Goal: Task Accomplishment & Management: Use online tool/utility

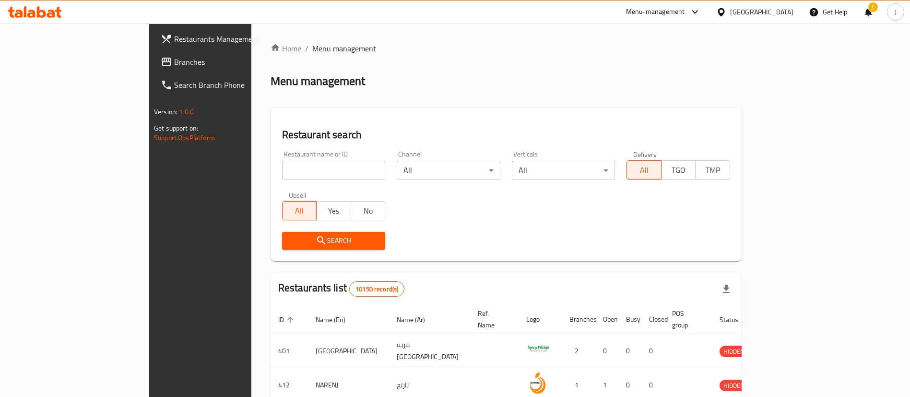
click at [664, 246] on div "Search" at bounding box center [506, 240] width 460 height 29
click at [174, 63] on span "Branches" at bounding box center [233, 62] width 119 height 12
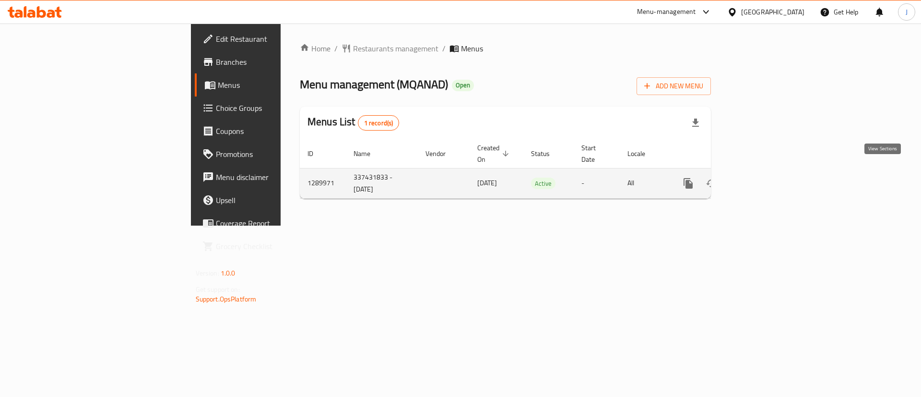
click at [763, 178] on icon "enhanced table" at bounding box center [758, 184] width 12 height 12
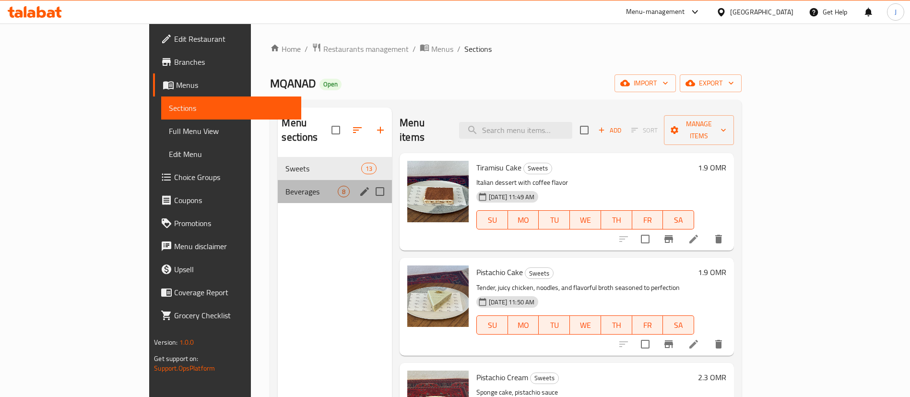
click at [278, 180] on div "Beverages 8" at bounding box center [335, 191] width 114 height 23
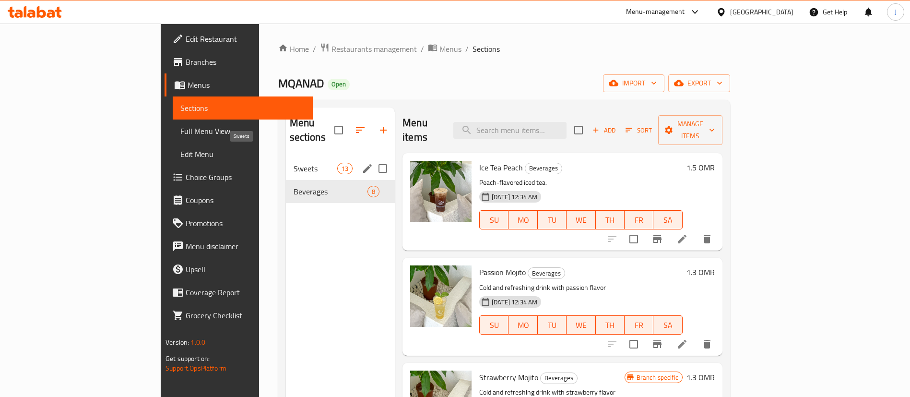
click at [294, 163] on span "Sweets" at bounding box center [316, 169] width 44 height 12
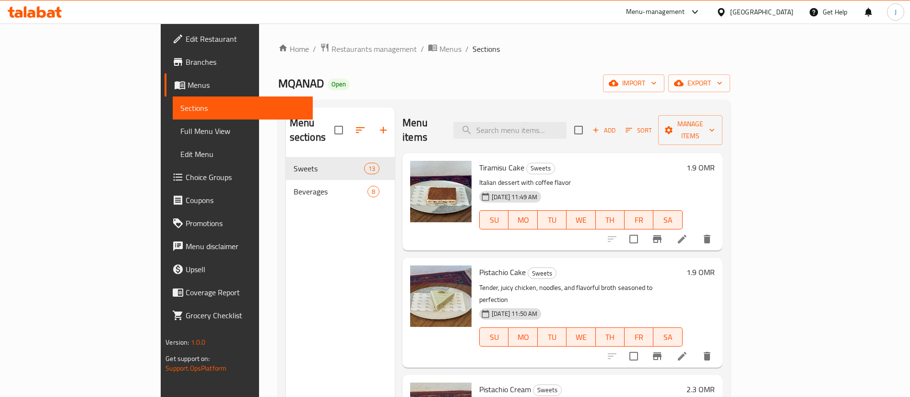
drag, startPoint x: 668, startPoint y: 168, endPoint x: 673, endPoint y: 161, distance: 8.9
click at [668, 177] on p "Italian dessert with coffee flavor" at bounding box center [580, 183] width 203 height 12
click at [617, 125] on span "Add" at bounding box center [604, 130] width 26 height 11
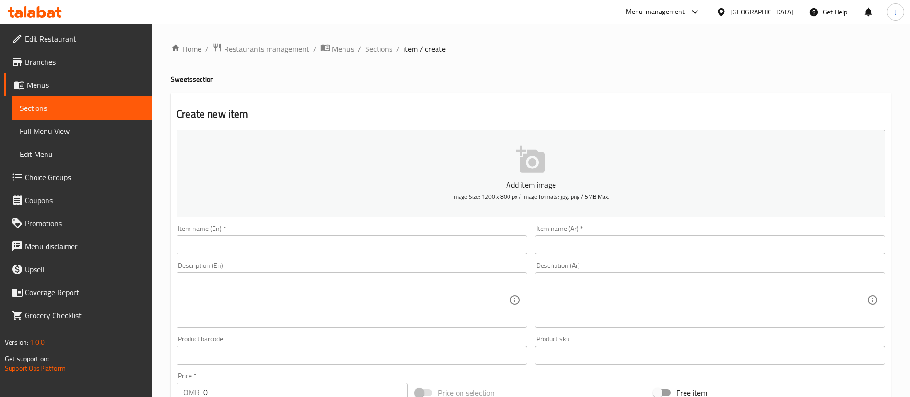
click at [574, 238] on input "text" at bounding box center [710, 244] width 350 height 19
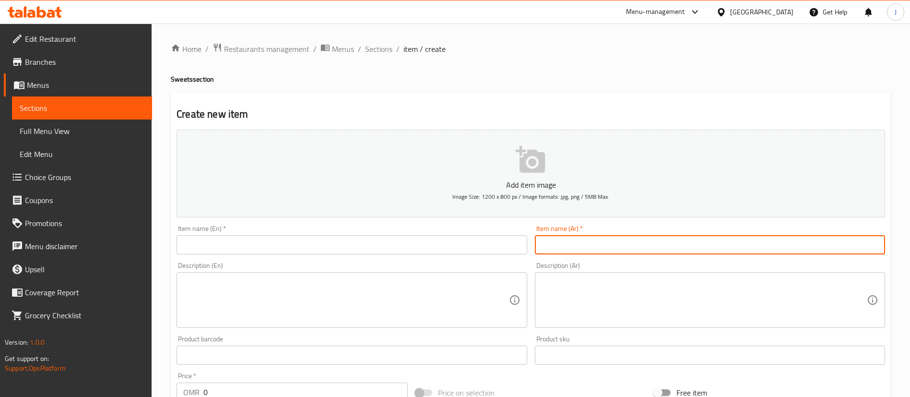
paste input "خلية نحل"
type input "خلية نحل"
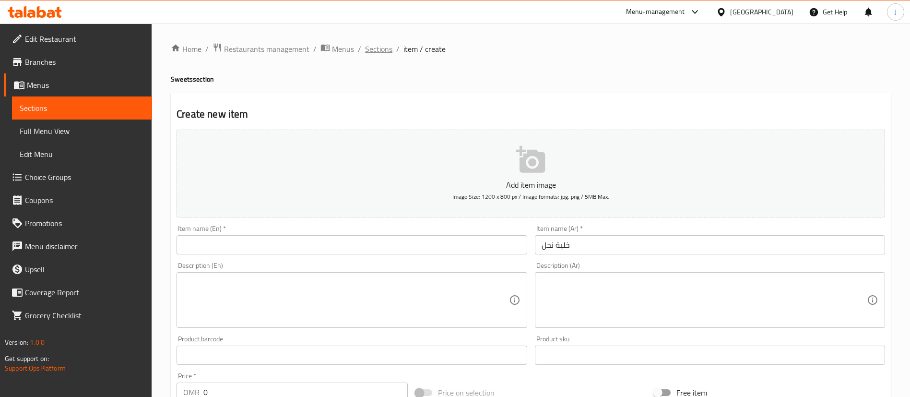
click at [374, 46] on span "Sections" at bounding box center [378, 49] width 27 height 12
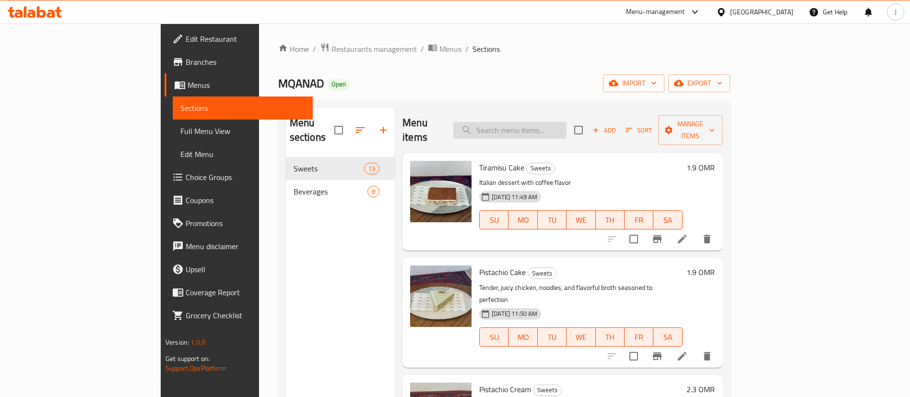
click at [565, 130] on input "search" at bounding box center [509, 130] width 113 height 17
paste input "خلية نحل"
type input "خلية نحل"
click at [617, 125] on span "Add" at bounding box center [604, 130] width 26 height 11
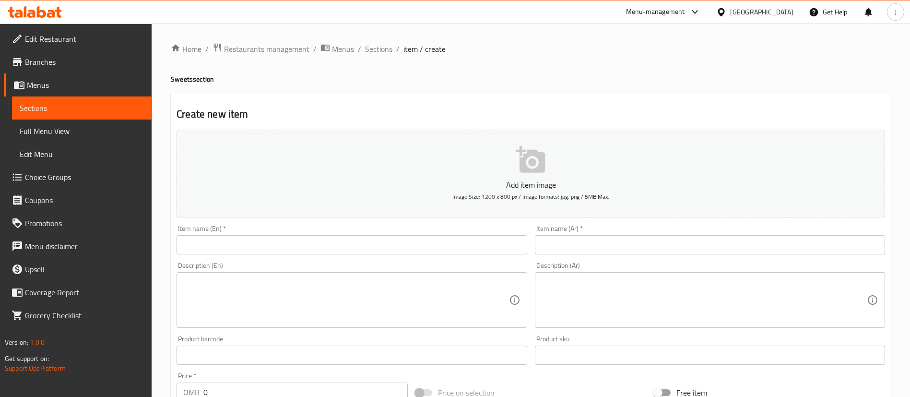
click at [580, 247] on input "text" at bounding box center [710, 244] width 350 height 19
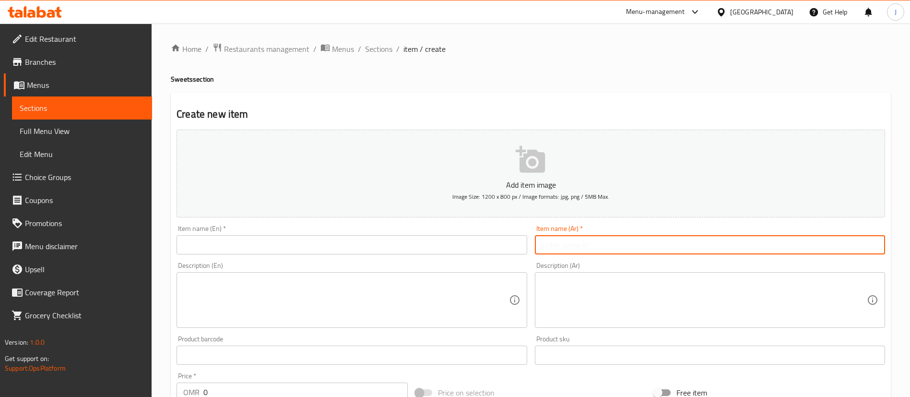
paste input "خلية نحل"
type input "خلية نحل"
click at [330, 240] on input "text" at bounding box center [352, 244] width 350 height 19
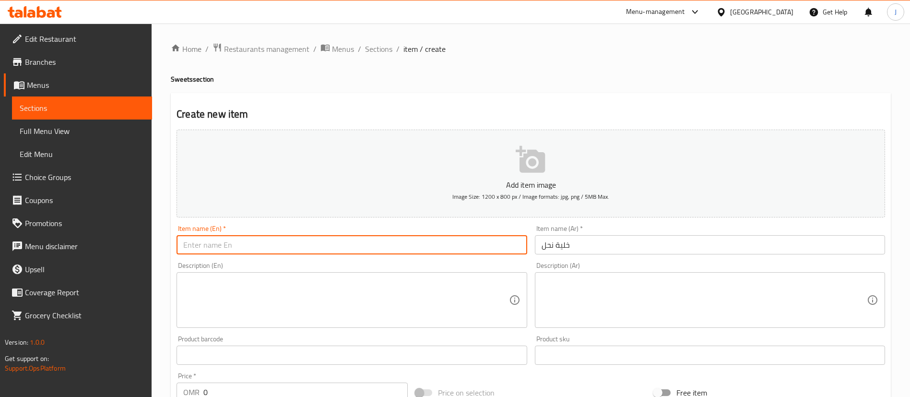
paste input "khaliat nahl"
drag, startPoint x: 188, startPoint y: 245, endPoint x: 179, endPoint y: 246, distance: 8.7
click at [179, 246] on input "khaliat nahl" at bounding box center [352, 244] width 350 height 19
click at [210, 248] on input "Khaliat nahl" at bounding box center [352, 244] width 350 height 19
type input "Khaliat Nahl"
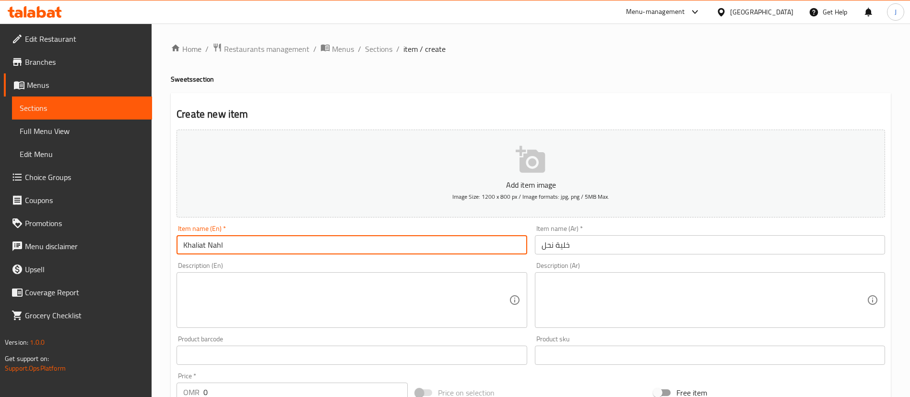
click at [257, 280] on textarea at bounding box center [345, 300] width 325 height 46
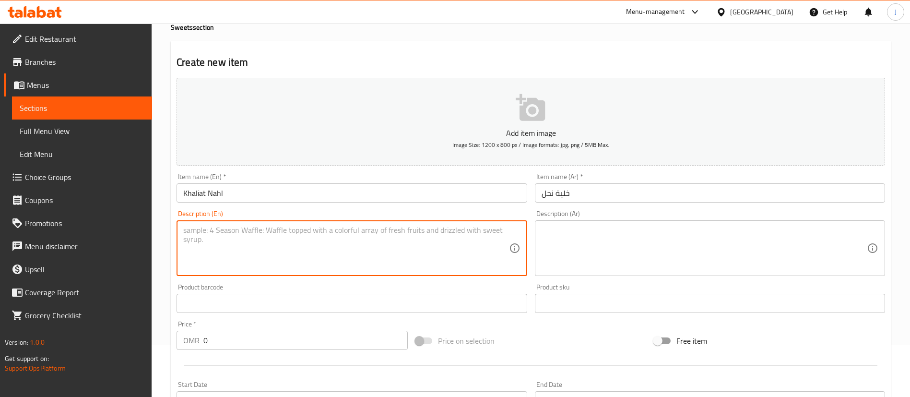
scroll to position [72, 0]
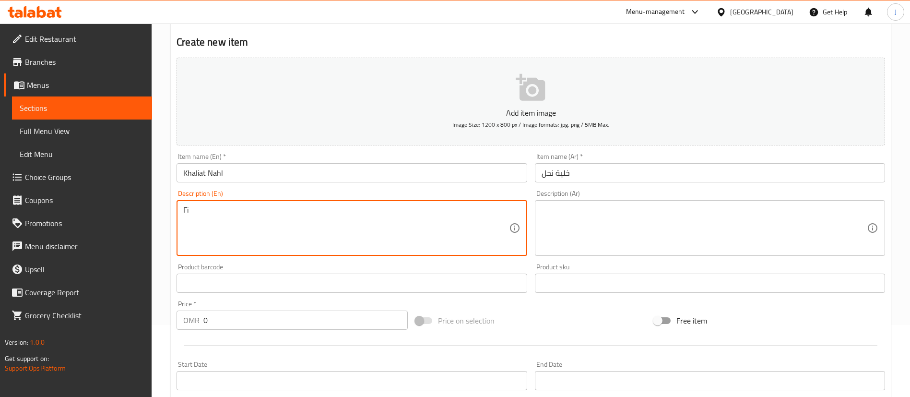
type textarea "F"
type textarea "d"
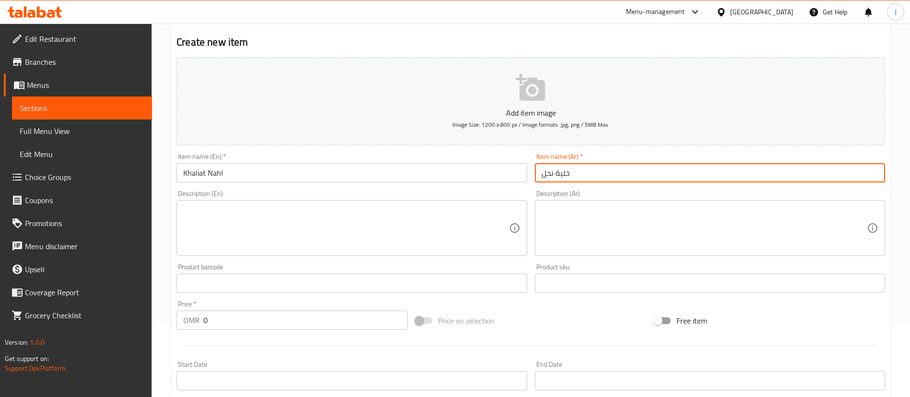
click at [587, 168] on input "خلية نحل" at bounding box center [710, 172] width 350 height 19
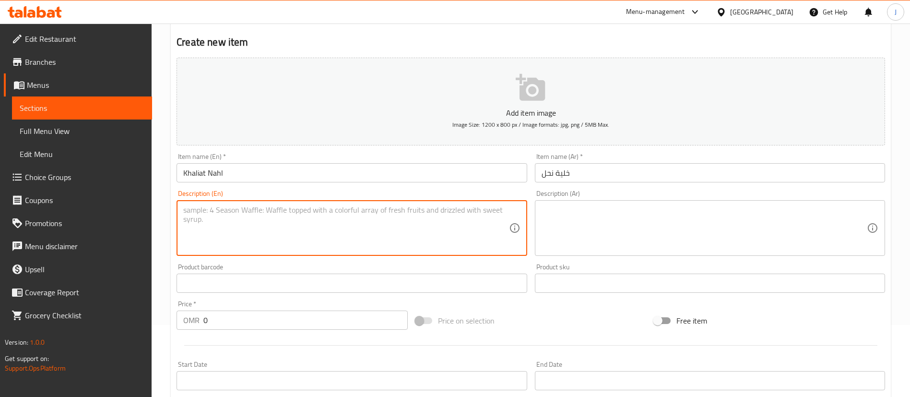
click at [371, 228] on textarea at bounding box center [345, 228] width 325 height 46
paste textarea "Soft, pull-apart honeycomb bread rolls, filled with creamy cheese and drizzled …"
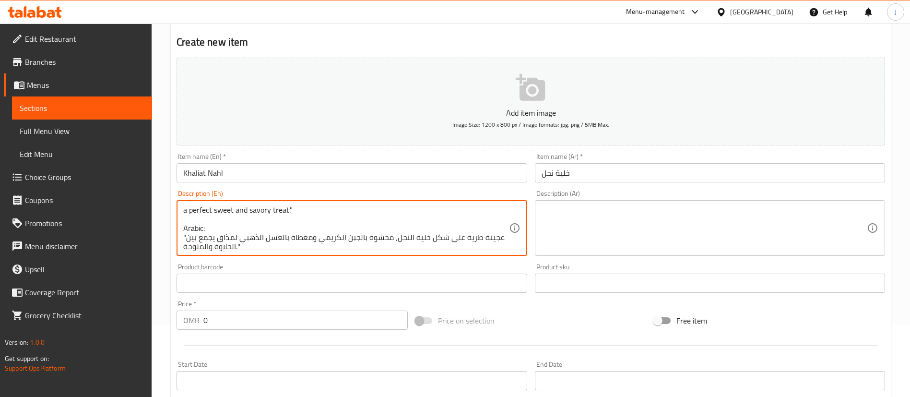
scroll to position [12, 0]
drag, startPoint x: 249, startPoint y: 243, endPoint x: 488, endPoint y: 230, distance: 239.3
click at [488, 230] on textarea "Soft, pull-apart honeycomb bread rolls, filled with creamy cheese and drizzled …" at bounding box center [345, 228] width 325 height 46
type textarea "Soft, pull-apart honeycomb bread rolls, filled with creamy cheese and drizzled …"
click at [566, 224] on textarea at bounding box center [704, 228] width 325 height 46
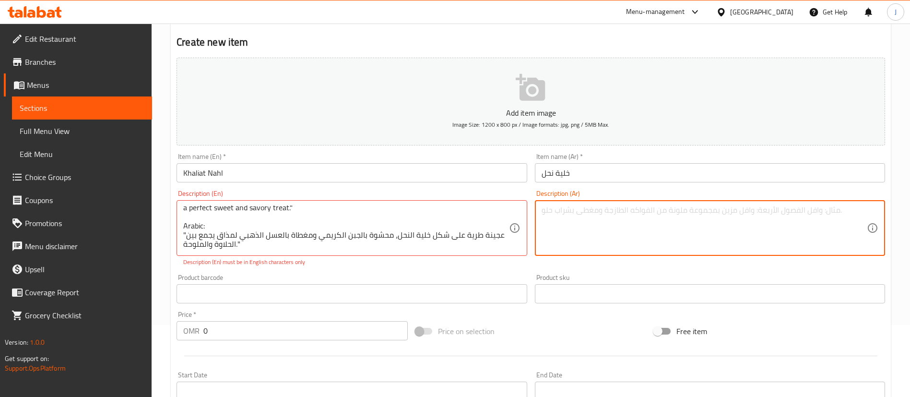
paste textarea "عجينة طرية على شكل خلية النحل، محشوة بالجبن الكريمي ومغطاة بالعسل الذهبي لمذاق …"
type textarea "عجينة طرية على شكل خلية النحل، محشوة بالجبن الكريمي ومغطاة بالعسل الذهبي لمذاق …"
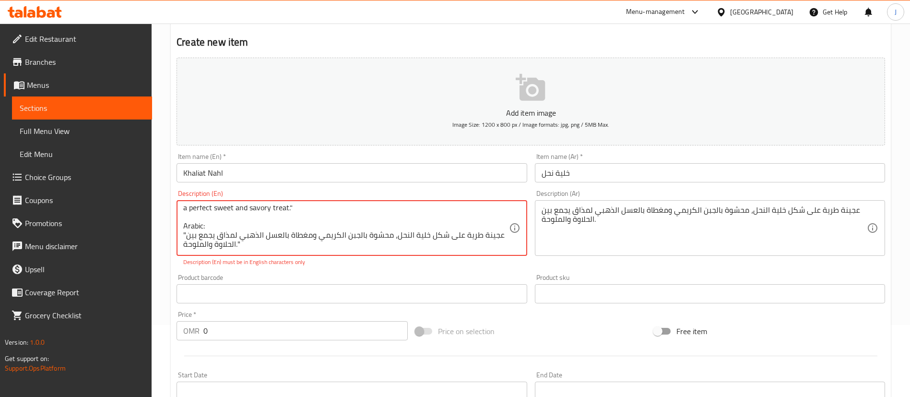
drag, startPoint x: 257, startPoint y: 250, endPoint x: 195, endPoint y: 217, distance: 70.2
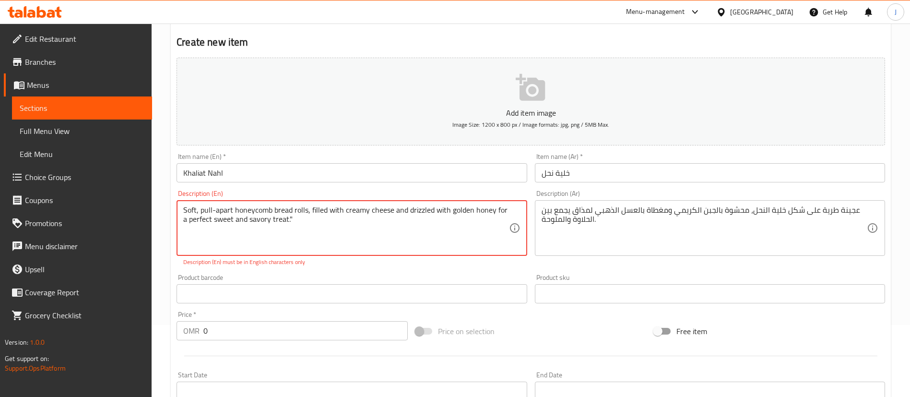
scroll to position [0, 0]
type textarea "Soft, pull-apart honeycomb bread rolls, filled with creamy cheese and drizzled …"
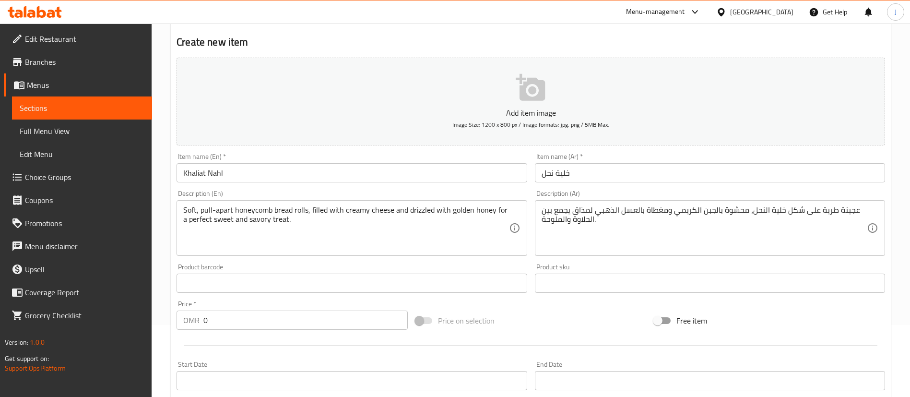
click at [320, 270] on div "Product barcode Product barcode" at bounding box center [352, 278] width 358 height 37
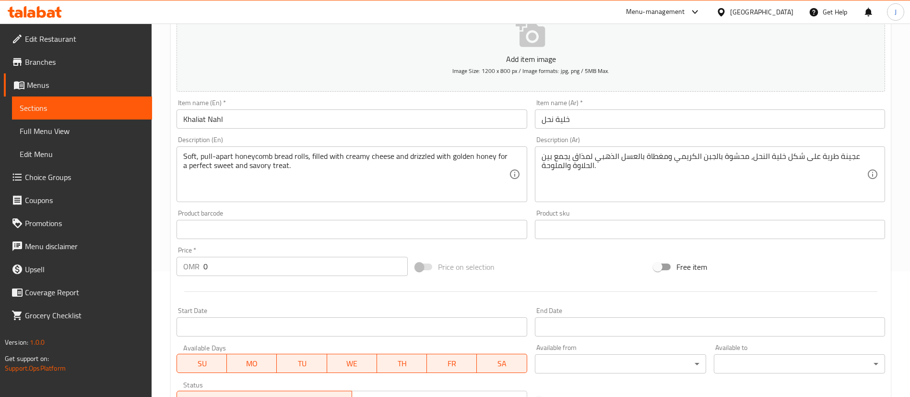
scroll to position [144, 0]
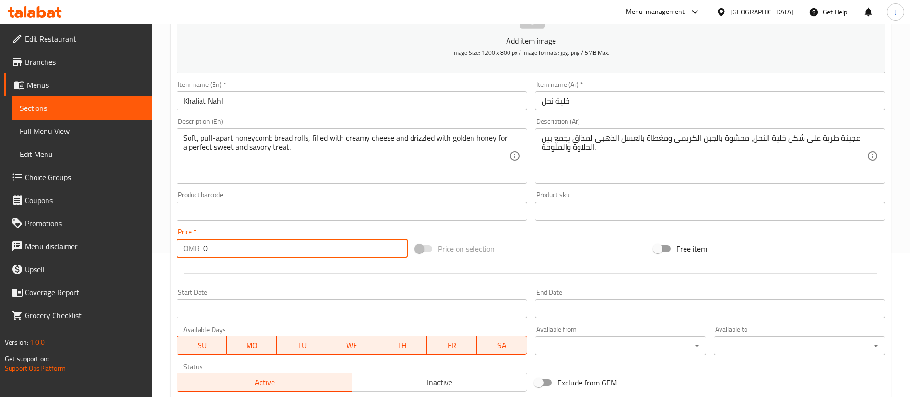
drag, startPoint x: 225, startPoint y: 252, endPoint x: 189, endPoint y: 243, distance: 37.0
click at [189, 243] on div "OMR 0 Price *" at bounding box center [292, 247] width 231 height 19
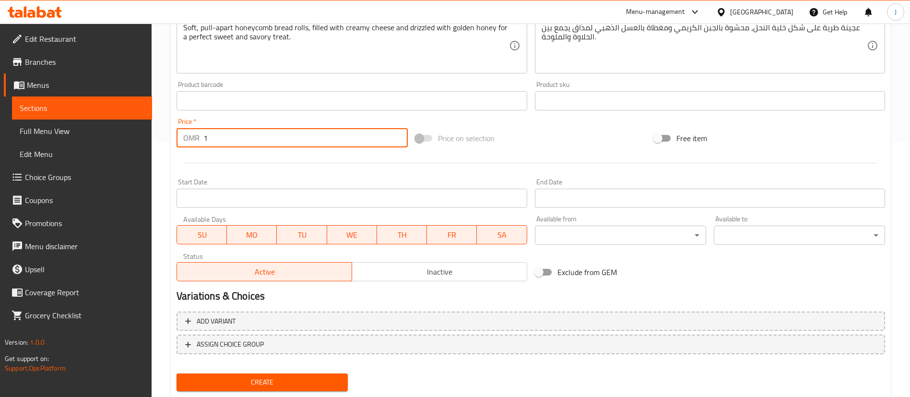
scroll to position [281, 0]
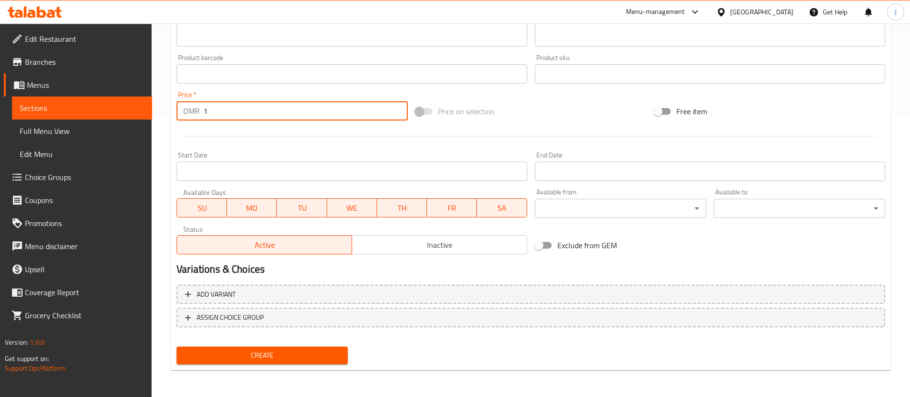
type input "1"
click at [253, 353] on span "Create" at bounding box center [262, 355] width 156 height 12
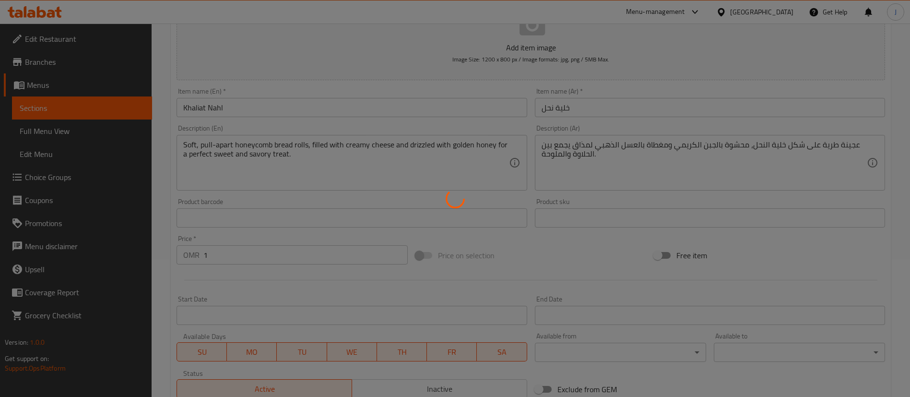
type input "0"
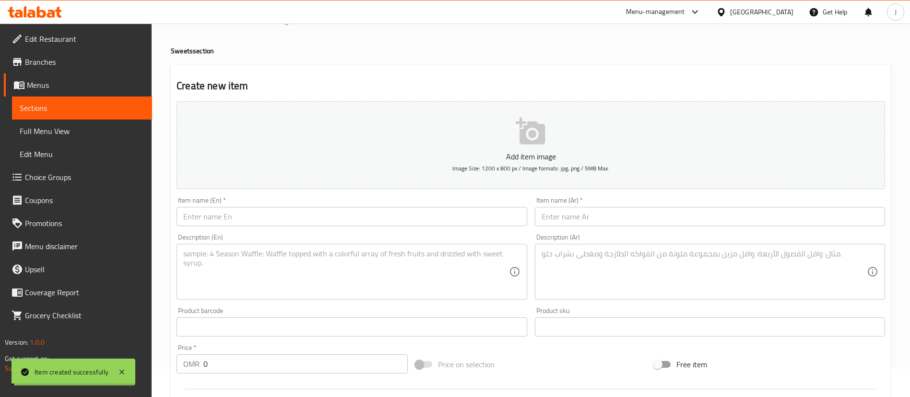
scroll to position [0, 0]
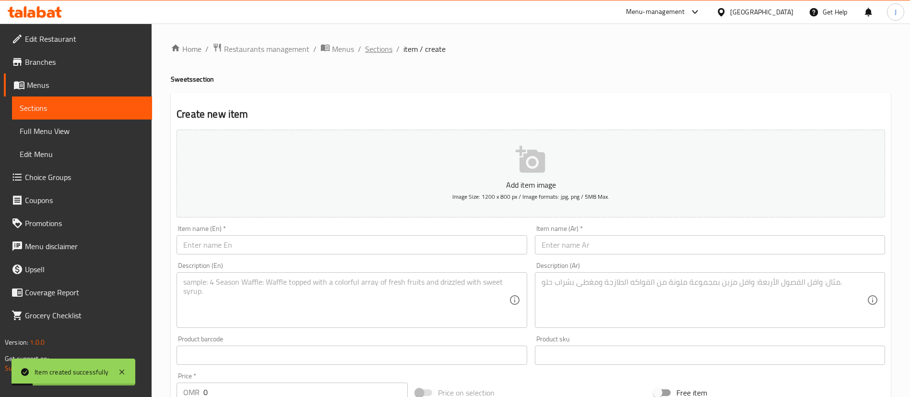
click at [377, 53] on span "Sections" at bounding box center [378, 49] width 27 height 12
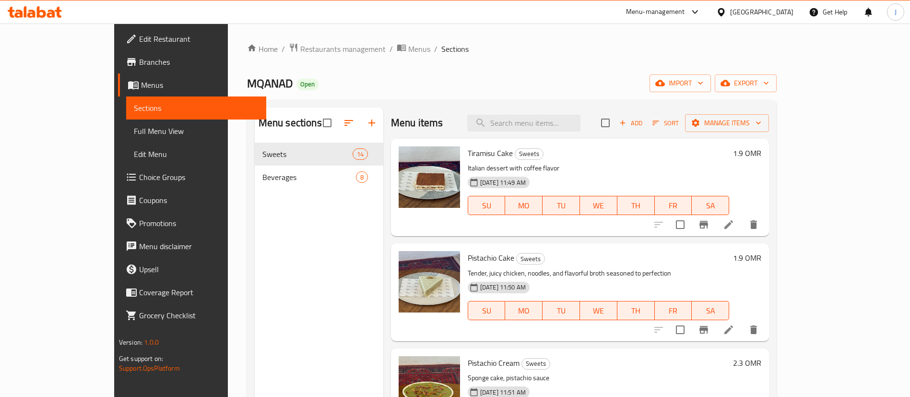
click at [290, 36] on div "Home / Restaurants management / Menus / Sections MQANAD Open import export Menu…" at bounding box center [512, 278] width 568 height 508
click at [300, 48] on span "Restaurants management" at bounding box center [342, 49] width 85 height 12
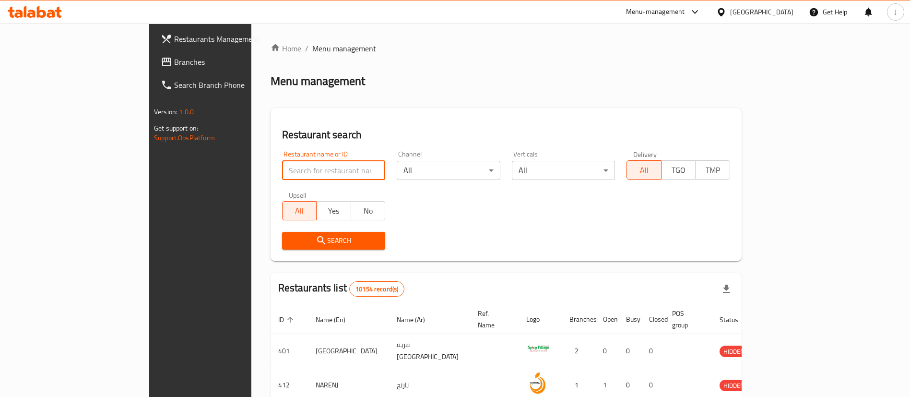
click at [282, 172] on input "search" at bounding box center [334, 170] width 104 height 19
click at [282, 164] on input "search" at bounding box center [334, 170] width 104 height 19
paste input "Dazz"
type input "Dazz"
click button "Search" at bounding box center [334, 241] width 104 height 18
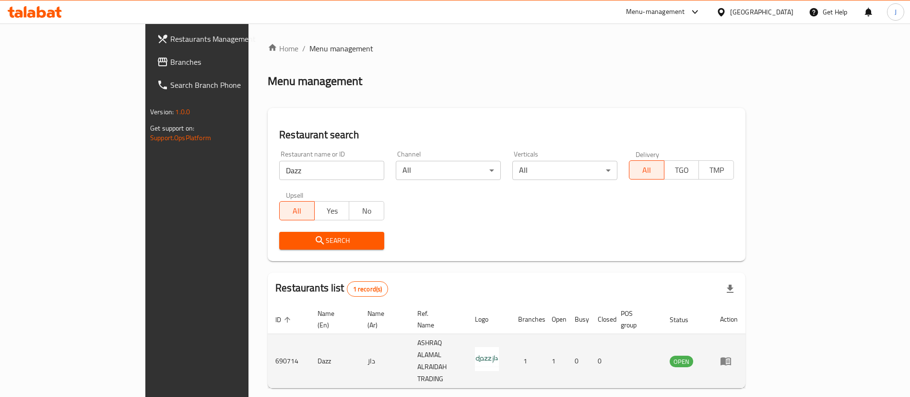
click at [746, 346] on td "enhanced table" at bounding box center [729, 361] width 33 height 54
click at [731, 357] on icon "enhanced table" at bounding box center [726, 361] width 11 height 8
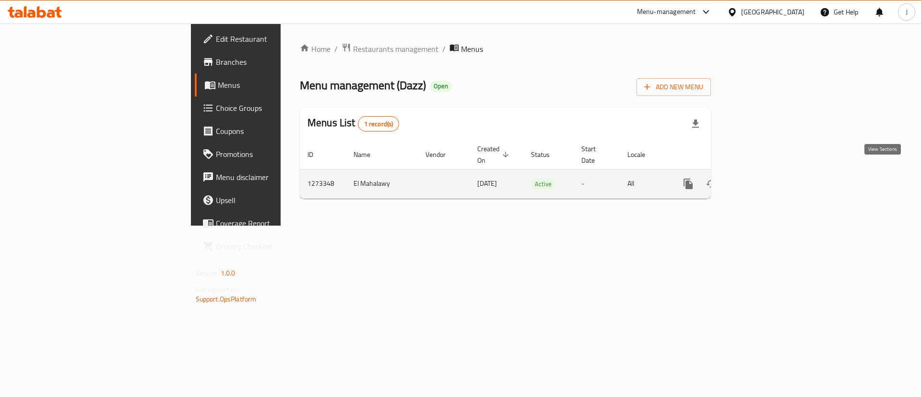
click at [763, 178] on icon "enhanced table" at bounding box center [758, 184] width 12 height 12
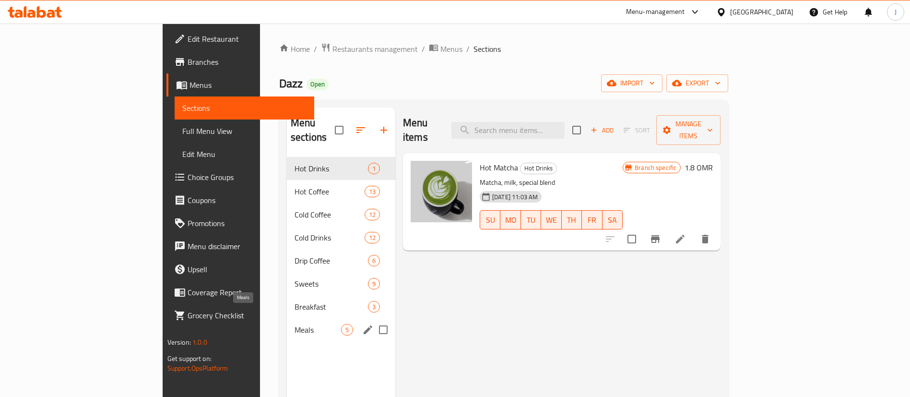
click at [295, 324] on span "Meals" at bounding box center [318, 330] width 47 height 12
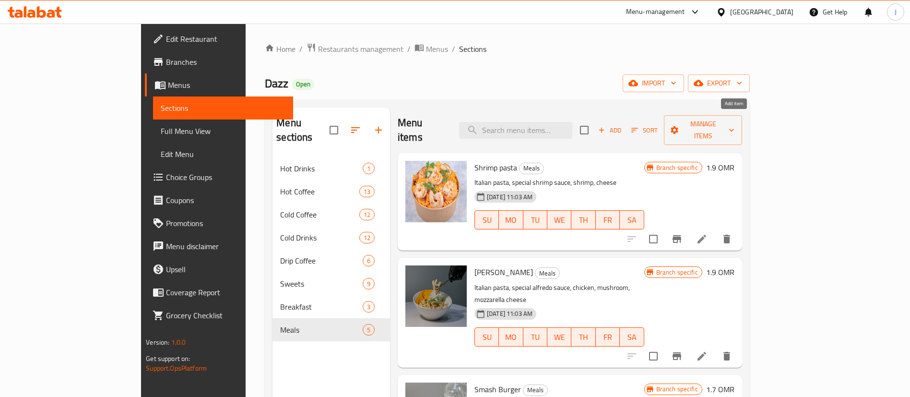
click at [623, 125] on span "Add" at bounding box center [610, 130] width 26 height 11
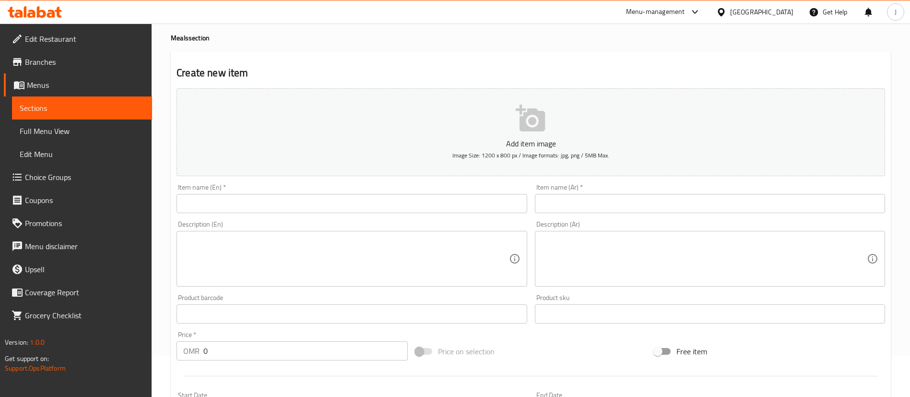
scroll to position [72, 0]
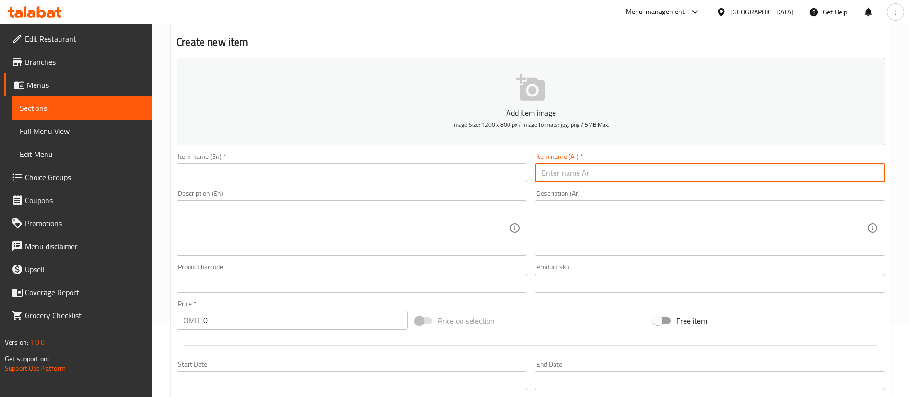
click at [664, 174] on input "text" at bounding box center [710, 172] width 350 height 19
paste input "سي فود برجر"
type input "سي فود برجر"
click at [243, 174] on input "text" at bounding box center [352, 172] width 350 height 19
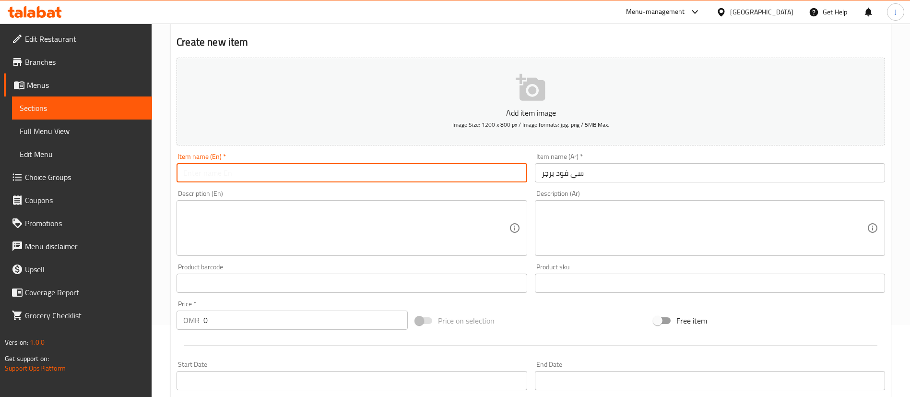
paste input "Seafood Burger"
type input "Seafood Burger"
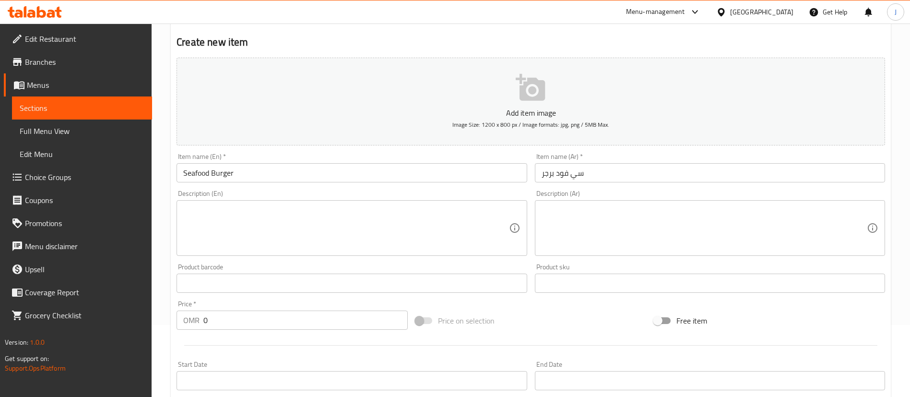
click at [721, 226] on textarea at bounding box center [704, 228] width 325 height 46
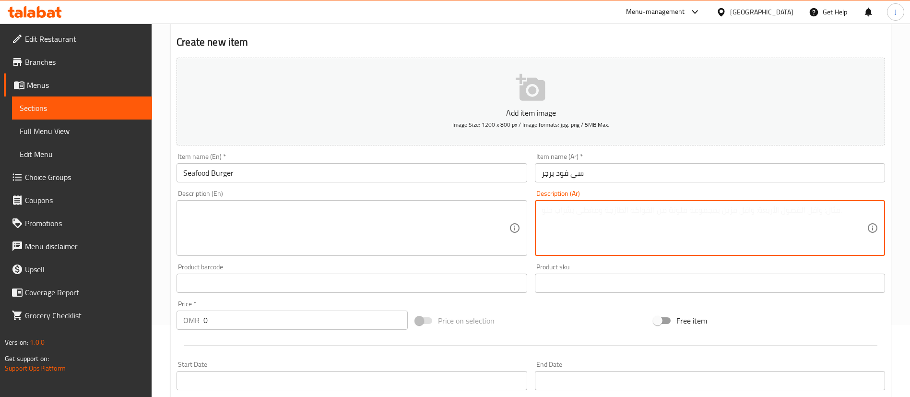
paste textarea "خبز أمريكي . روبيان مقرمش. كلاماري مقرمش .صوص مانجو سبايسي خاص . كرانشي صوص . و…"
type textarea "خبز أمريكي . روبيان مقرمش. كلاماري مقرمش .صوص مانجو سبايسي خاص . كرانشي صوص . و…"
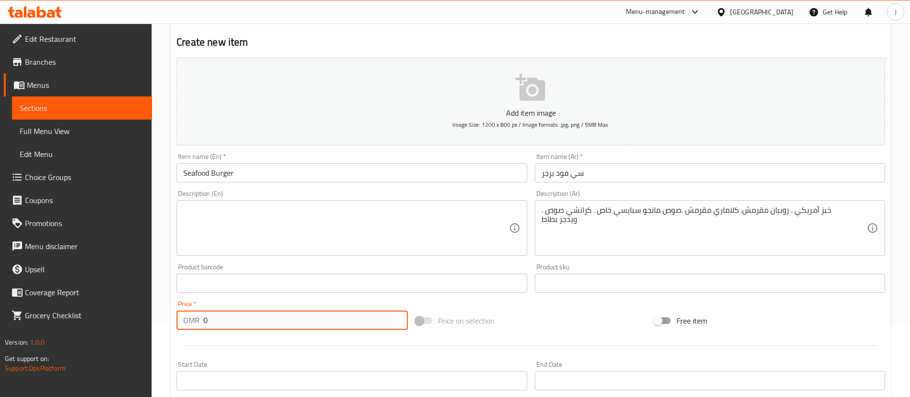
drag, startPoint x: 258, startPoint y: 315, endPoint x: 189, endPoint y: 318, distance: 69.7
click at [193, 319] on div "OMR 0 Price *" at bounding box center [292, 319] width 231 height 19
type input "2"
click at [335, 213] on textarea at bounding box center [345, 228] width 325 height 46
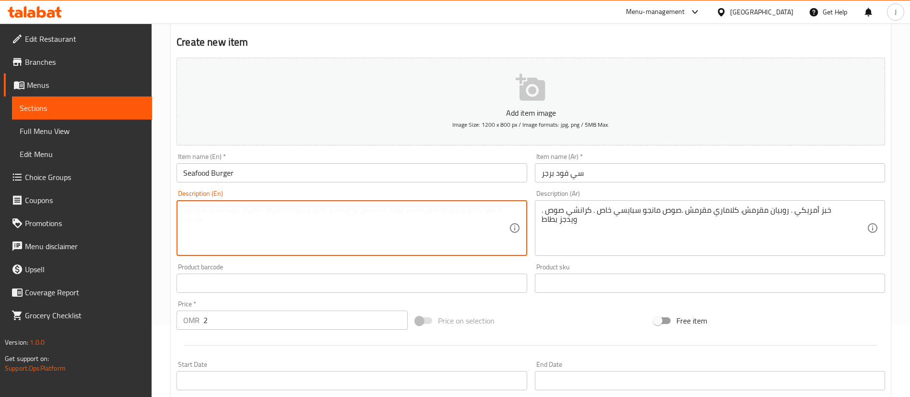
paste textarea "American bread. Crispy shrimp. Crispy calamari. Special spicy mango sauce. Crun…"
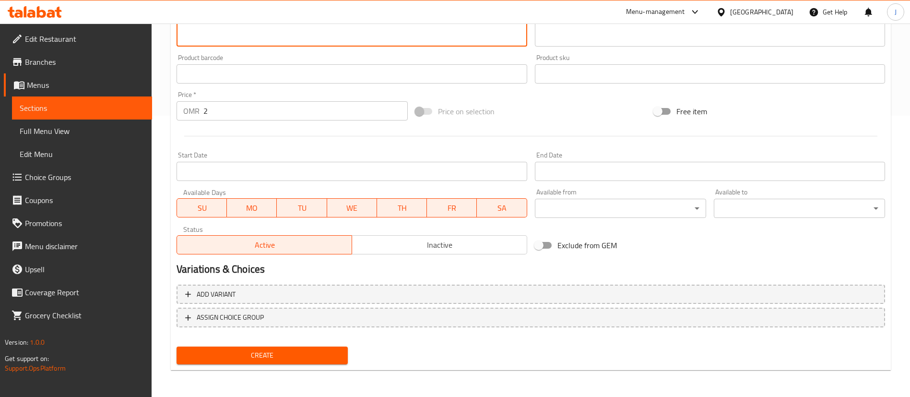
type textarea "American bread. Crispy shrimp. Crispy calamari. Special spicy mango sauce. Crun…"
drag, startPoint x: 336, startPoint y: 354, endPoint x: 346, endPoint y: 353, distance: 9.6
click at [336, 355] on span "Create" at bounding box center [262, 355] width 156 height 12
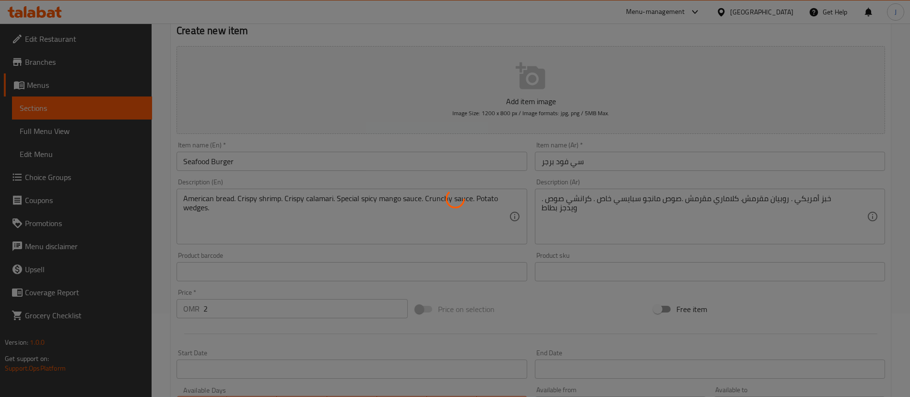
scroll to position [0, 0]
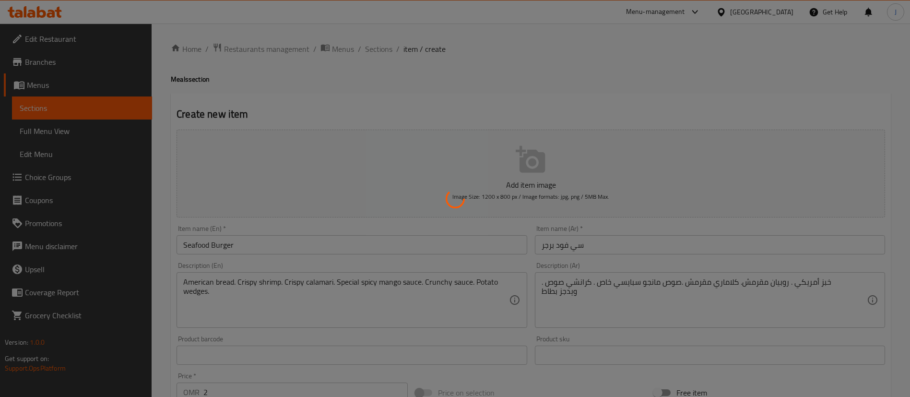
type input "0"
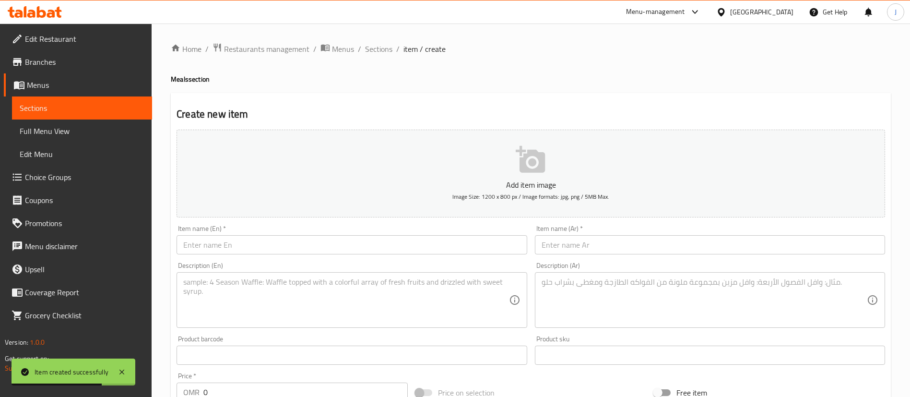
click at [677, 256] on div "Item name (Ar)   * Item name (Ar) *" at bounding box center [710, 239] width 358 height 37
click at [679, 244] on input "text" at bounding box center [710, 244] width 350 height 19
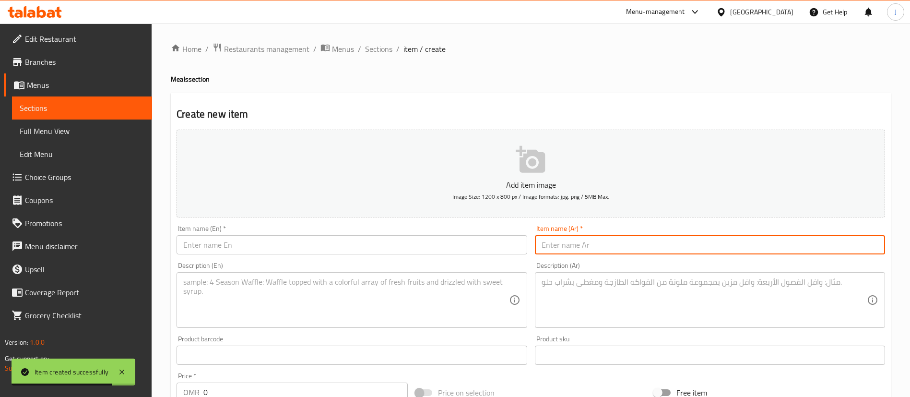
paste input "برجر كرنشي"
type input "برجر كرنشي"
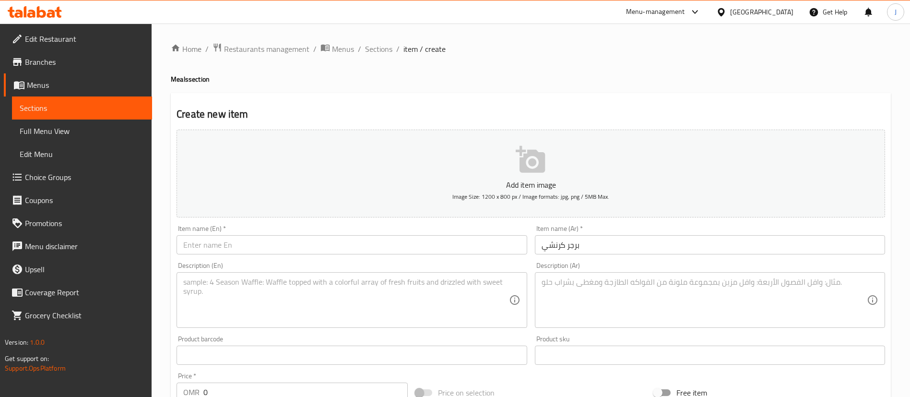
click at [651, 290] on textarea at bounding box center [704, 300] width 325 height 46
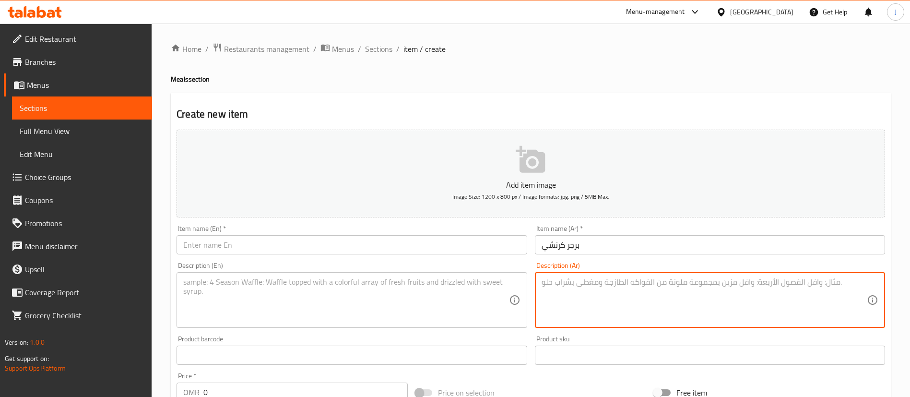
paste textarea "خبز أمريكي . دجاج كريسبي . تكساس صوص .صوص شيدار. خس أمريكي .ويدجز بطاط"
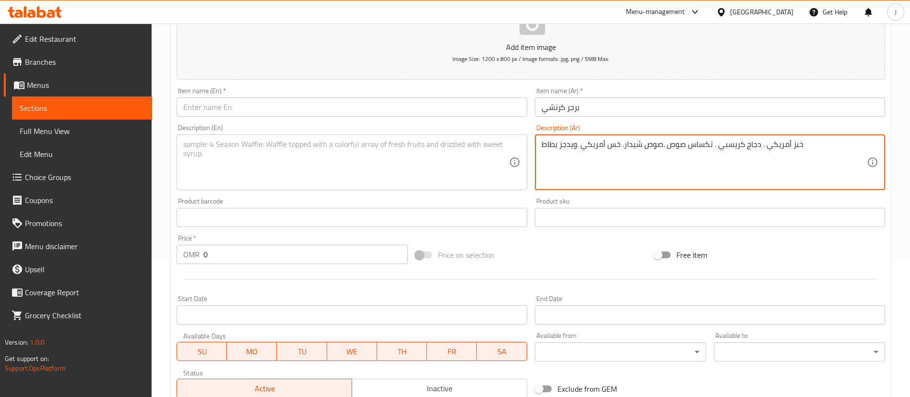
scroll to position [144, 0]
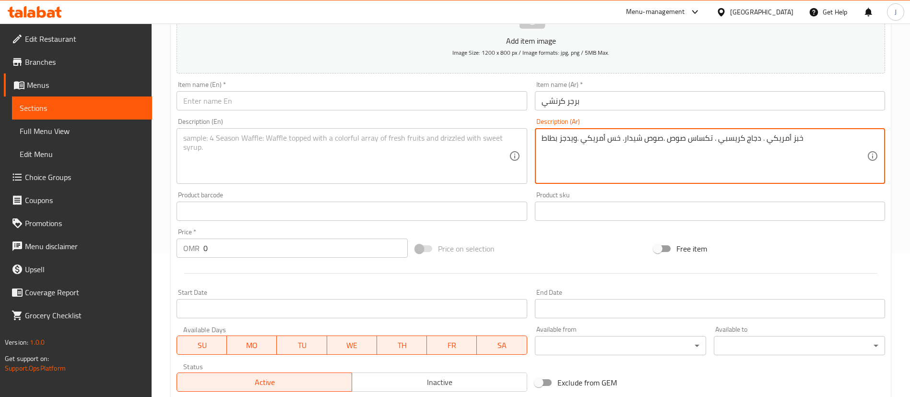
type textarea "خبز أمريكي . دجاج كريسبي . تكساس صوص .صوص شيدار. خس أمريكي .ويدجز بطاط"
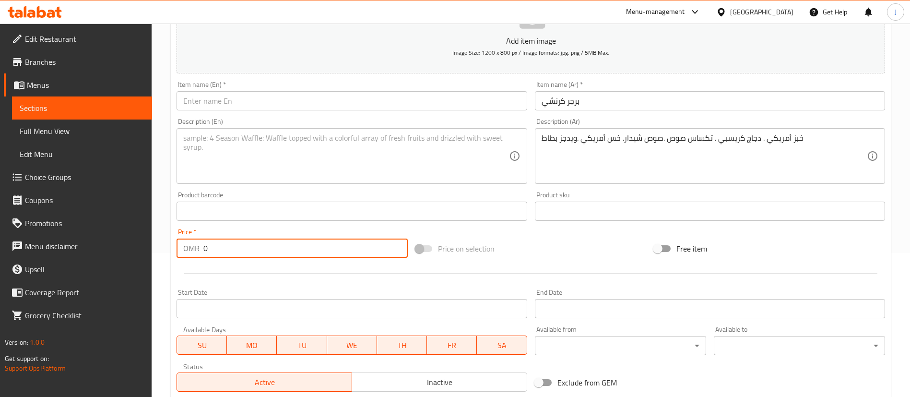
click at [179, 243] on div "OMR 0 Price *" at bounding box center [292, 247] width 231 height 19
type input "1.7"
click at [590, 98] on input "برجر كرنشي" at bounding box center [710, 100] width 350 height 19
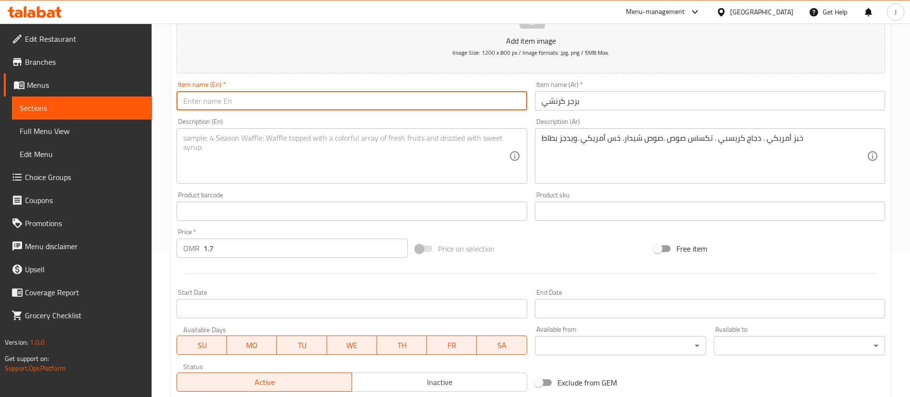
click at [258, 100] on input "text" at bounding box center [352, 100] width 350 height 19
paste input "Crunchy Burger"
type input "Crunchy Burger"
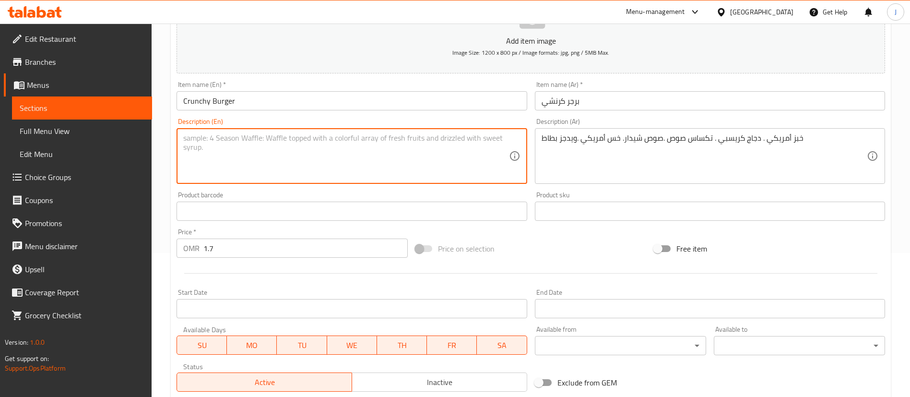
click at [351, 167] on textarea at bounding box center [345, 156] width 325 height 46
paste textarea "American bread. Crispy chicken. Texas sauce. Cheddar sauce. American lettuce. P…"
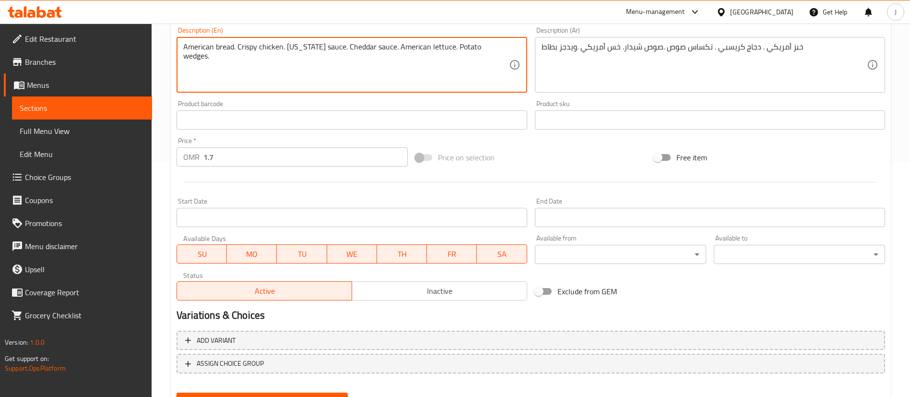
scroll to position [281, 0]
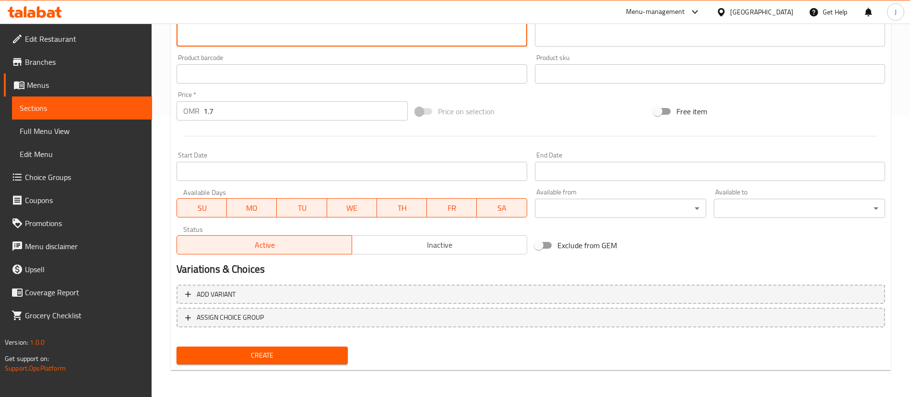
type textarea "American bread. Crispy chicken. Texas sauce. Cheddar sauce. American lettuce. P…"
click at [319, 361] on span "Create" at bounding box center [262, 355] width 156 height 12
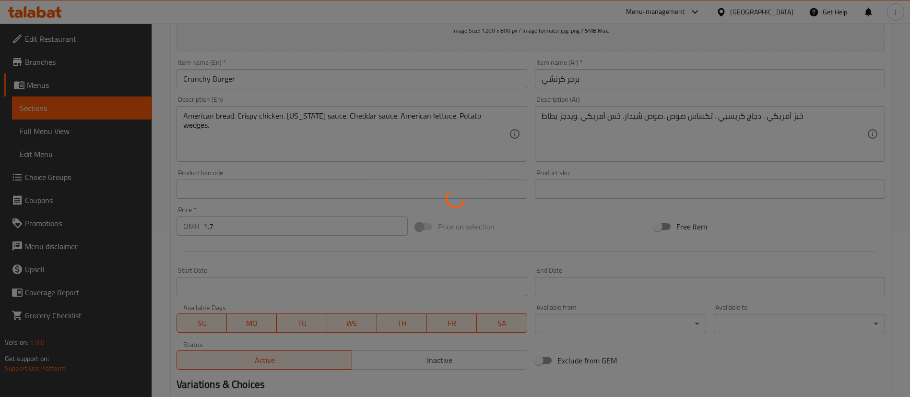
scroll to position [65, 0]
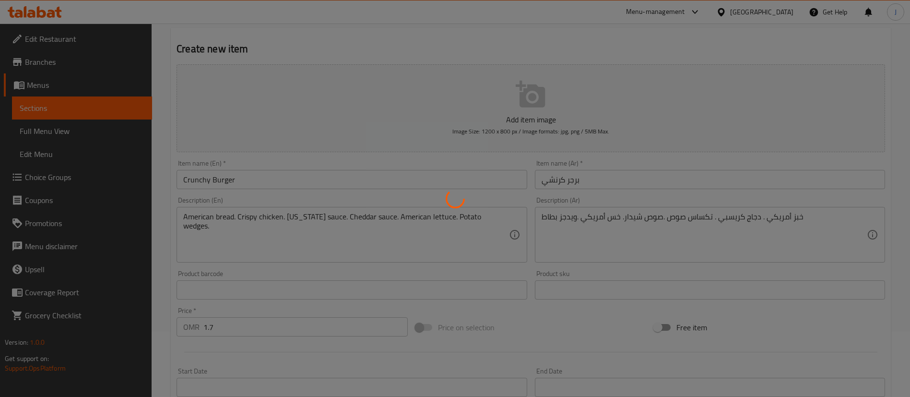
type input "0"
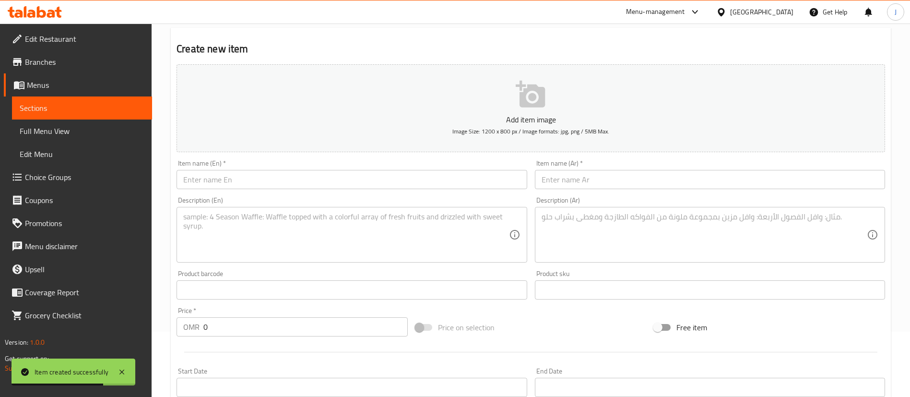
click at [656, 175] on input "text" at bounding box center [710, 179] width 350 height 19
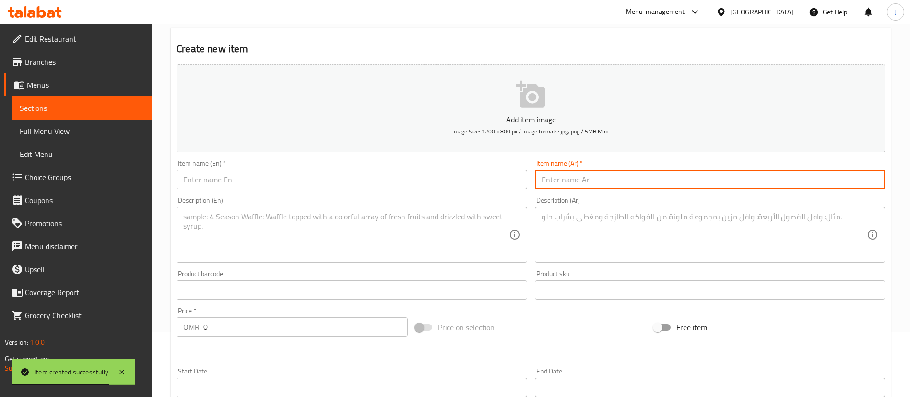
paste input "ڤيردي باستا"
type input "ڤيردي باستا"
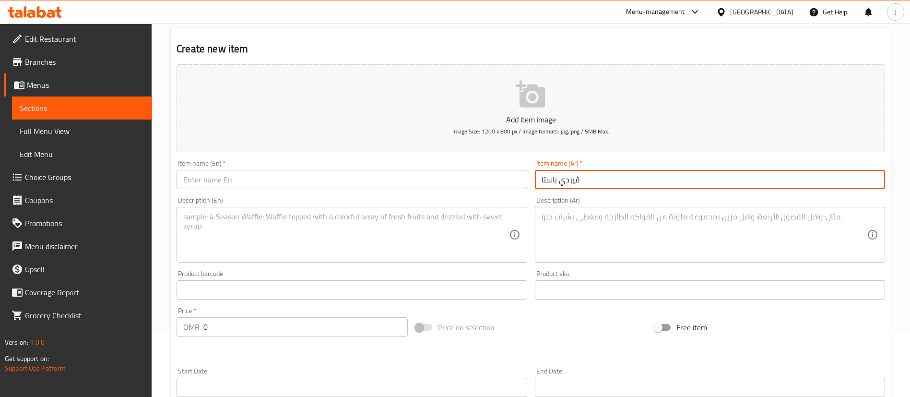
click at [272, 182] on input "text" at bounding box center [352, 179] width 350 height 19
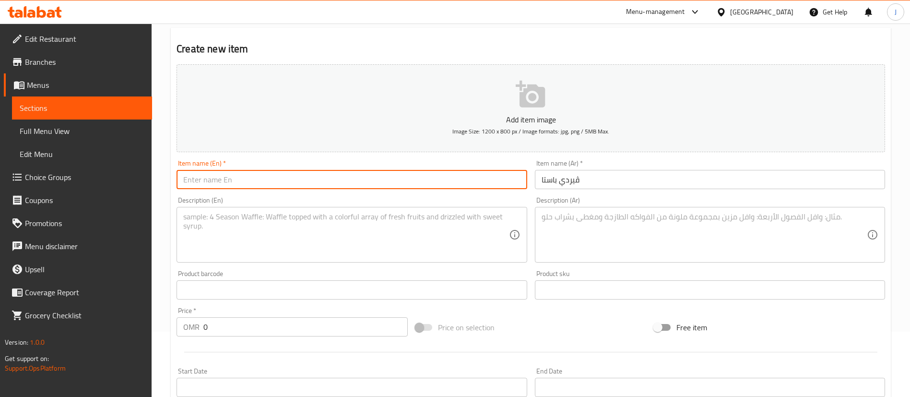
paste input "Verde Pasta"
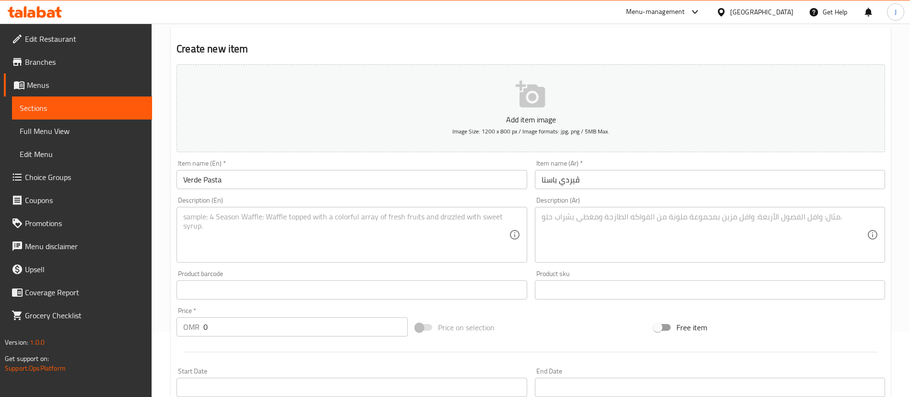
drag, startPoint x: 650, startPoint y: 190, endPoint x: 645, endPoint y: 188, distance: 5.0
click at [650, 190] on div "Item name (Ar)   * ڤيردي باستا Item name (Ar) *" at bounding box center [710, 174] width 358 height 37
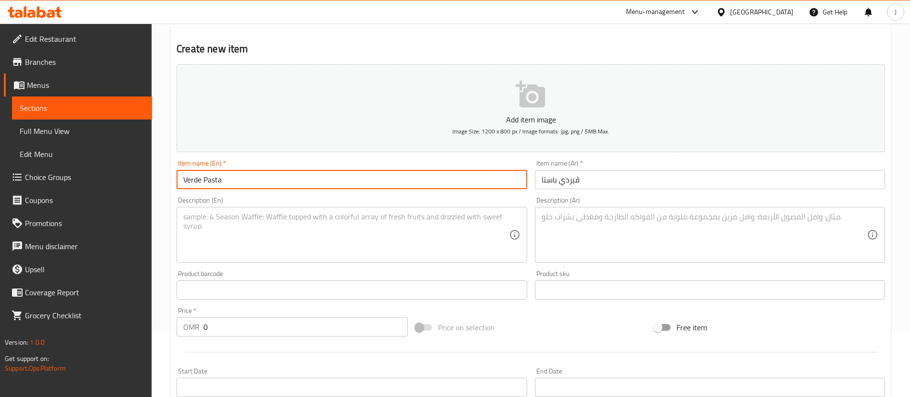
click at [200, 180] on input "Verde Pasta" at bounding box center [352, 179] width 350 height 19
type input "Verdi Pasta"
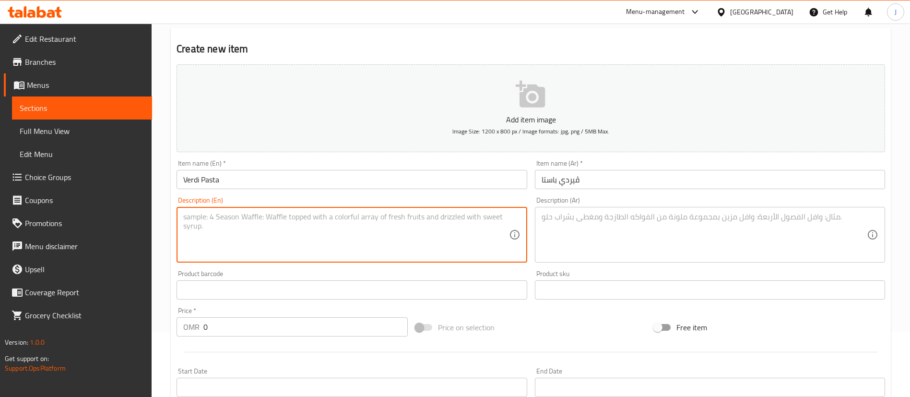
click at [282, 245] on textarea at bounding box center [345, 235] width 325 height 46
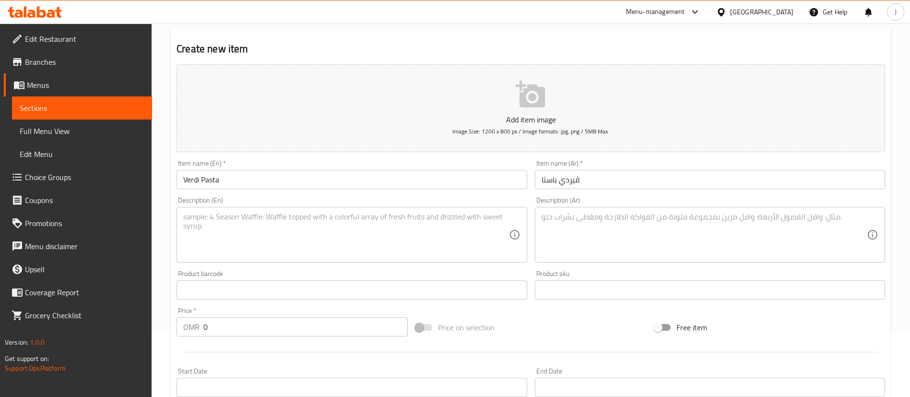
click at [671, 224] on textarea at bounding box center [704, 235] width 325 height 46
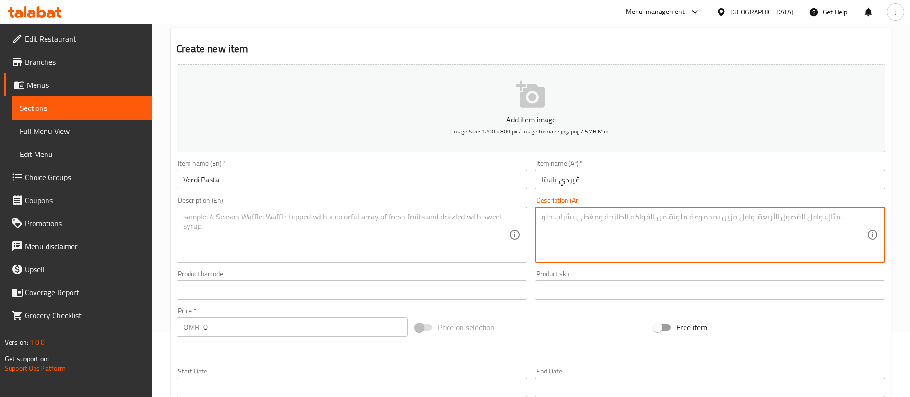
paste textarea "باستا ، صوص فيردي، دجاج مقرمش بخلطة الشوفان محشي بالموزاريلا وصوص البيستو"
type textarea "باستا ، صوص فيردي، دجاج مقرمش بخلطة الشوفان محشي بالموزاريلا وصوص البيستو"
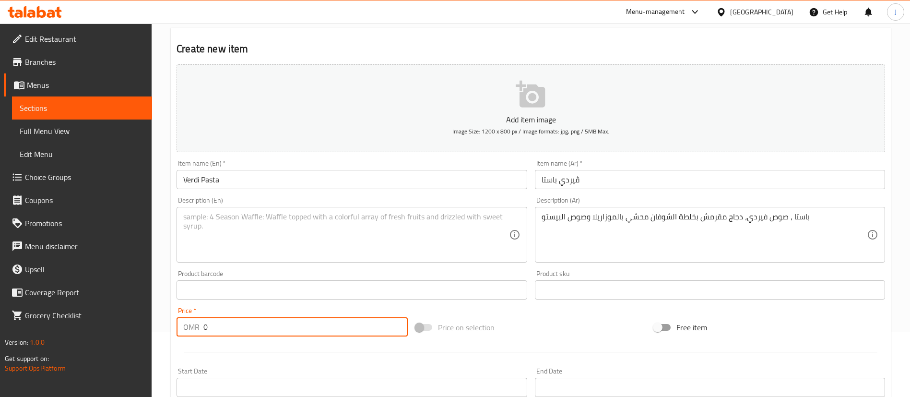
drag, startPoint x: 263, startPoint y: 324, endPoint x: 176, endPoint y: 324, distance: 87.8
click at [176, 324] on div "Price   * OMR 0 Price *" at bounding box center [292, 321] width 239 height 37
type input "1"
type input "2.7"
click at [238, 217] on textarea at bounding box center [345, 235] width 325 height 46
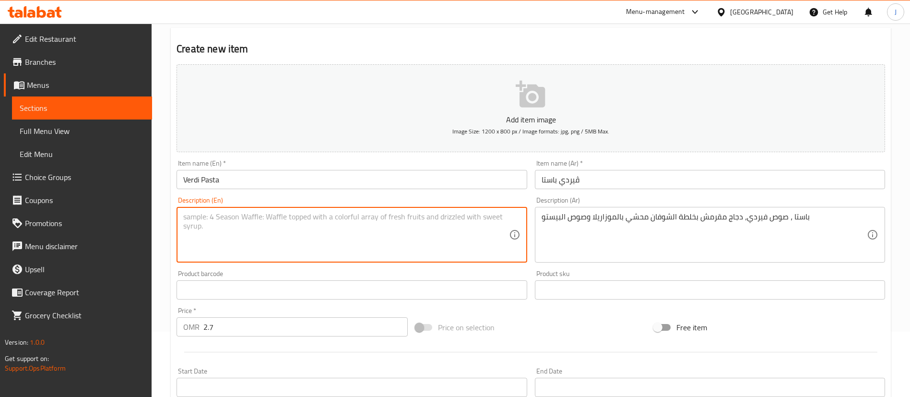
paste textarea "Pasta, Verde sauce, crispy chicken with oat mixture stuffed with mozzarella and…"
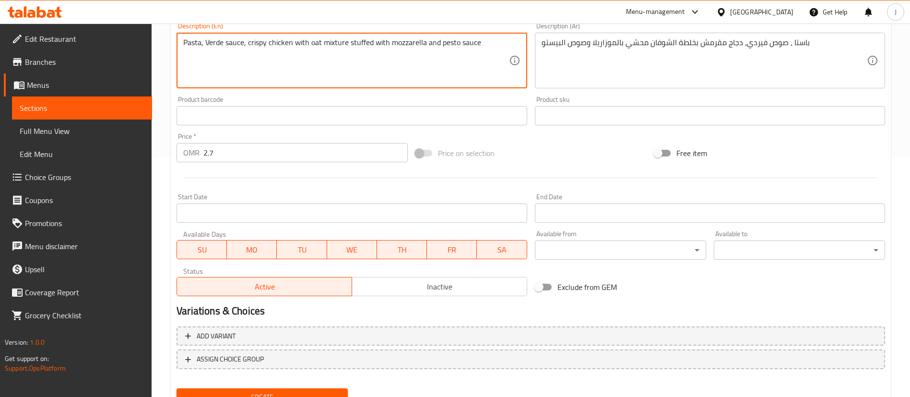
scroll to position [281, 0]
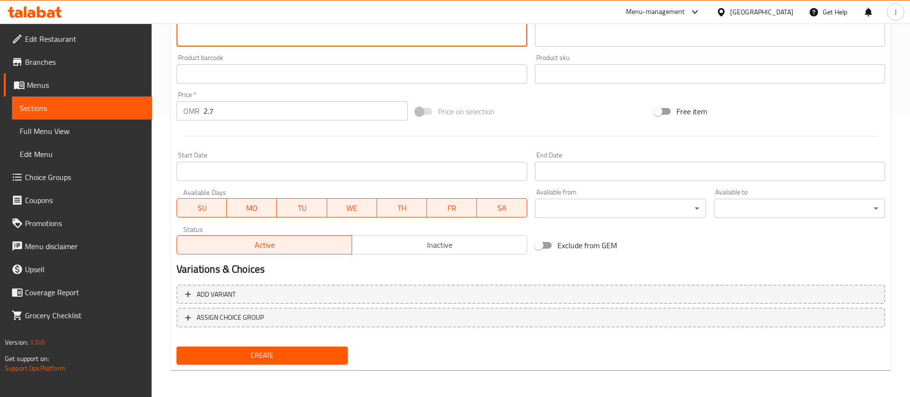
type textarea "Pasta, Verde sauce, crispy chicken with oat mixture stuffed with mozzarella and…"
click at [300, 355] on span "Create" at bounding box center [262, 355] width 156 height 12
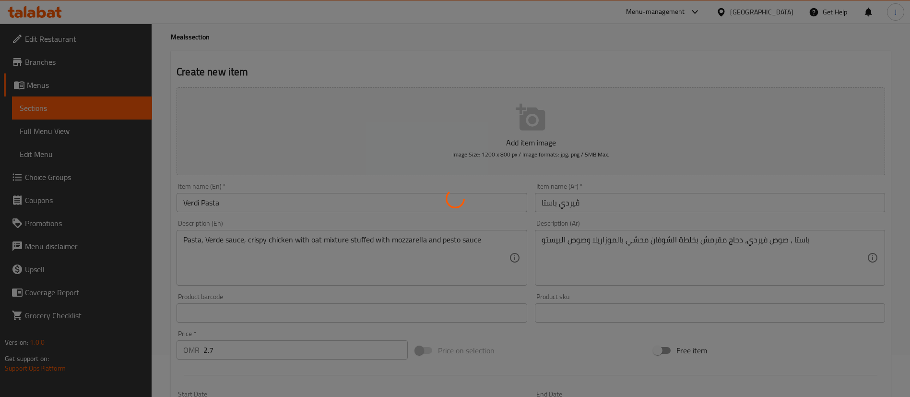
scroll to position [0, 0]
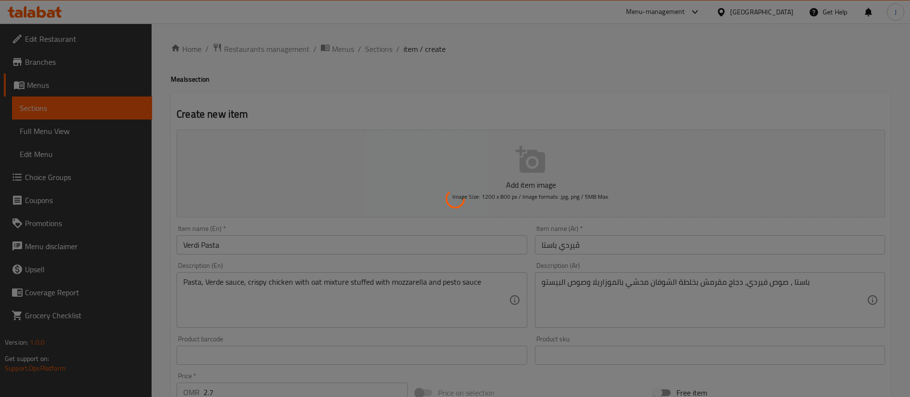
type input "0"
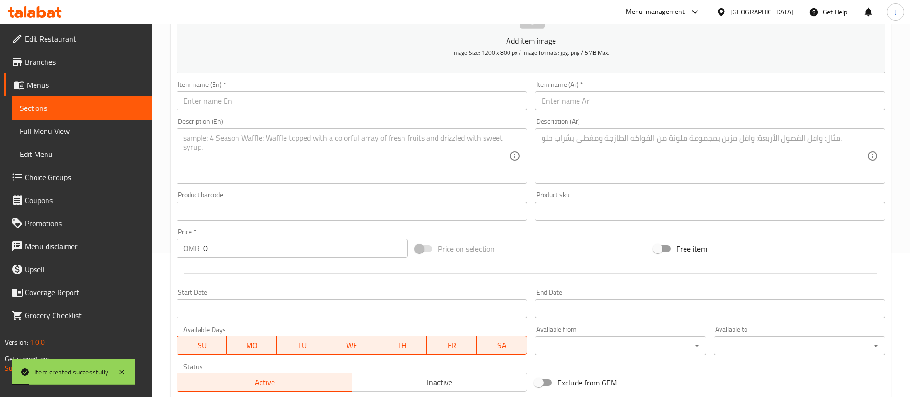
scroll to position [72, 0]
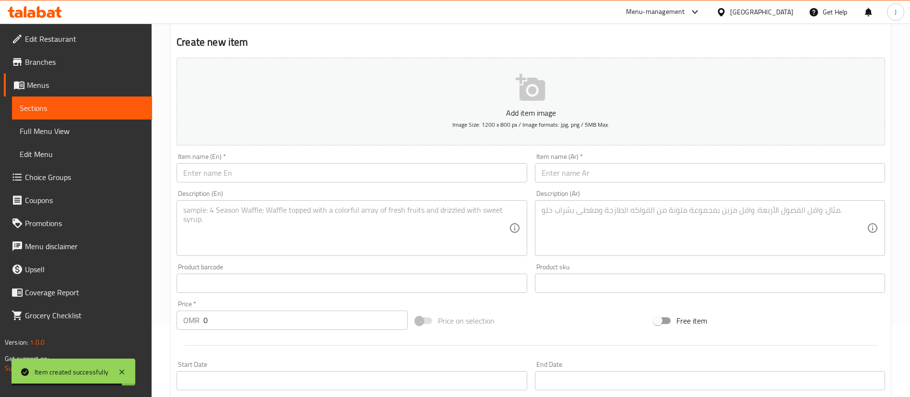
click at [657, 173] on input "text" at bounding box center [710, 172] width 350 height 19
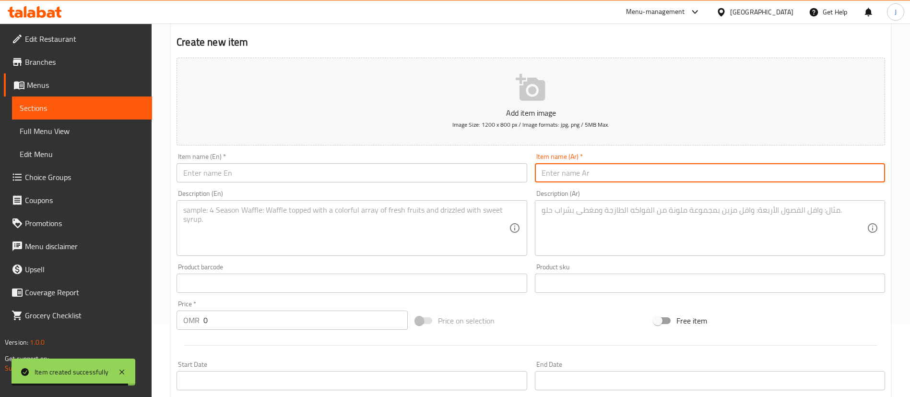
paste input "ماري باستا"
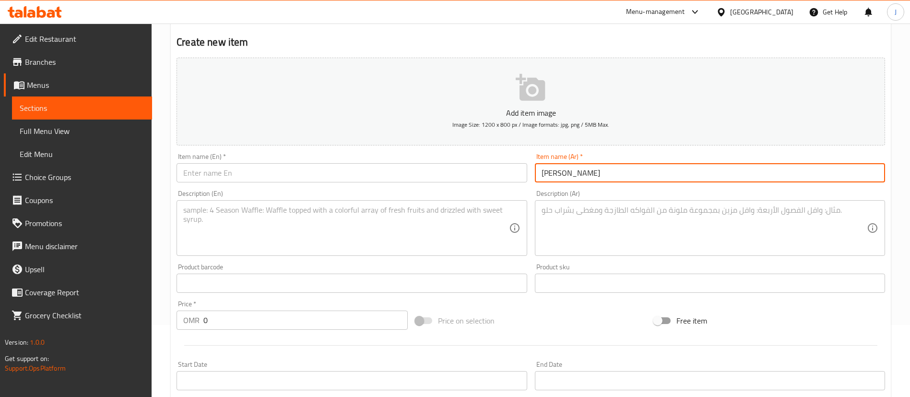
type input "ماري باستا"
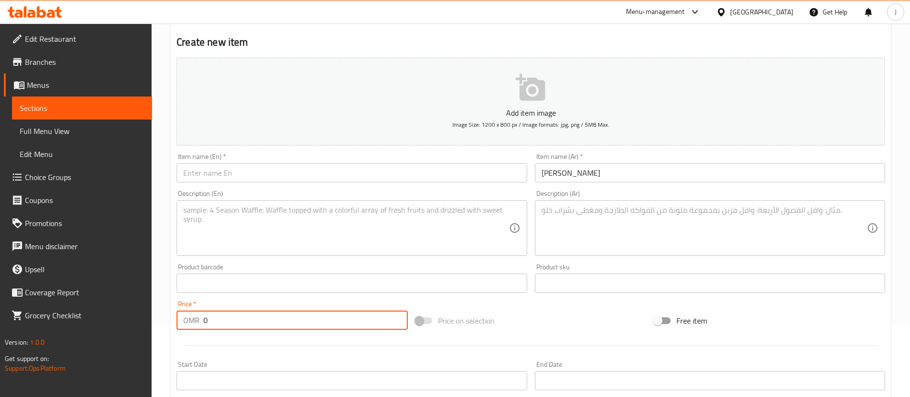
drag, startPoint x: 198, startPoint y: 315, endPoint x: 191, endPoint y: 314, distance: 7.3
click at [191, 314] on div "OMR 0 Price *" at bounding box center [292, 319] width 231 height 19
type input "2.7"
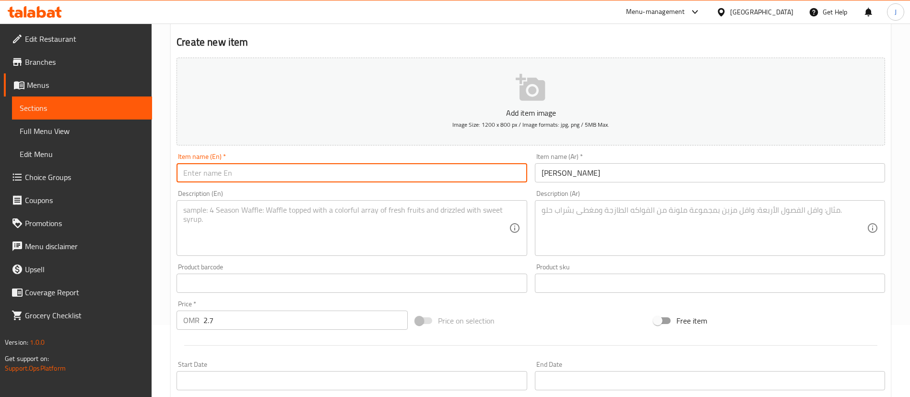
click at [263, 174] on input "text" at bounding box center [352, 172] width 350 height 19
paste input "Mary Pasta"
type input "Mary Pasta"
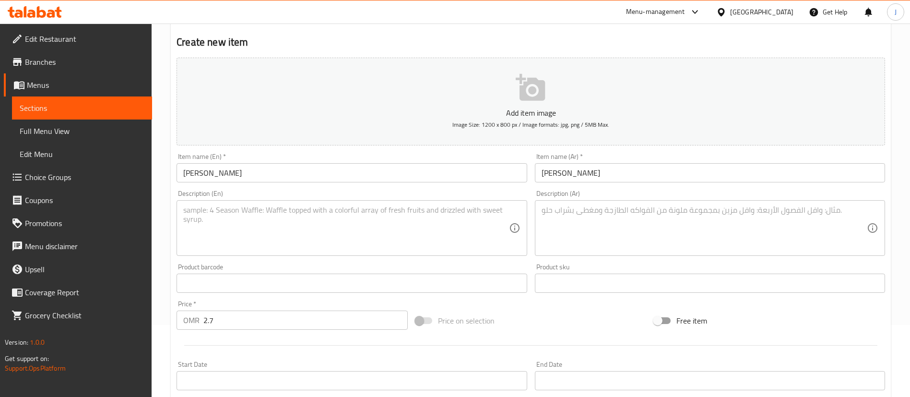
click at [676, 213] on textarea at bounding box center [704, 228] width 325 height 46
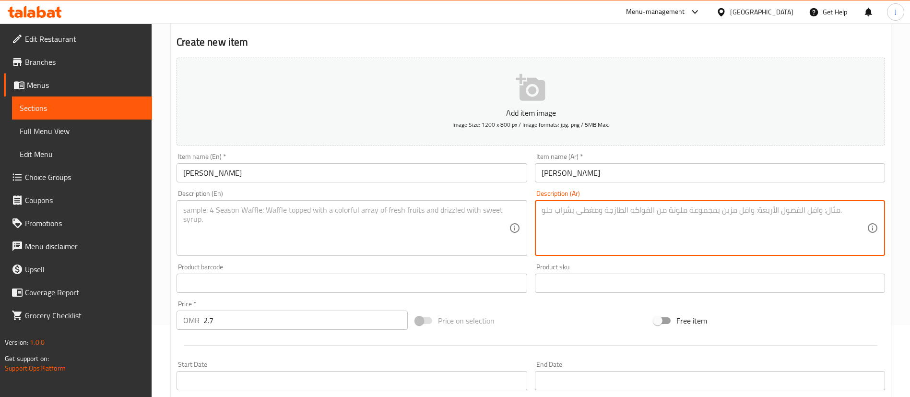
paste textarea "باستا ، صوص الربيان الخاص ، روبيان مشوي ،موزاريلا و بيستو"
type textarea "باستا ، صوص الربيان الخاص ، روبيان مشوي ،موزاريلا و بيستو"
click at [271, 227] on textarea at bounding box center [345, 228] width 325 height 46
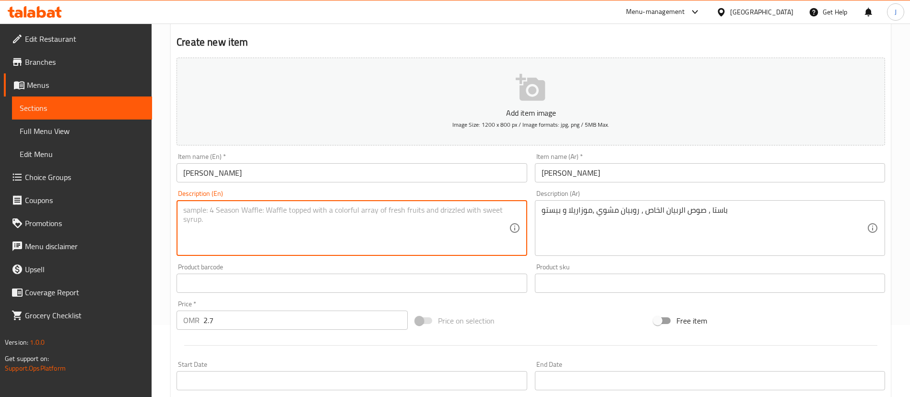
paste textarea "Pasta, special shrimp sauce, grilled shrimp, mozzarella and pesto"
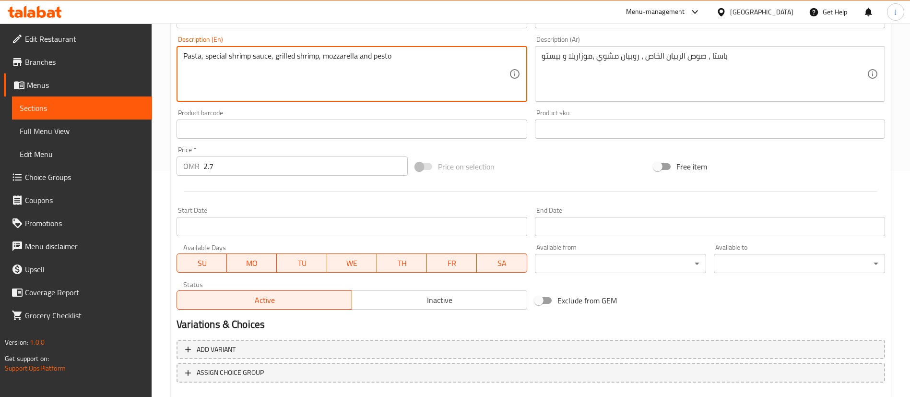
scroll to position [281, 0]
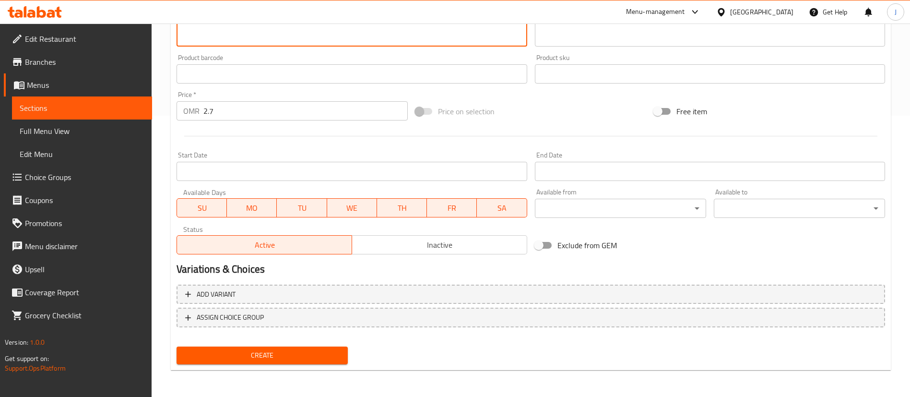
type textarea "Pasta, special shrimp sauce, grilled shrimp, mozzarella and pesto"
click at [255, 353] on span "Create" at bounding box center [262, 355] width 156 height 12
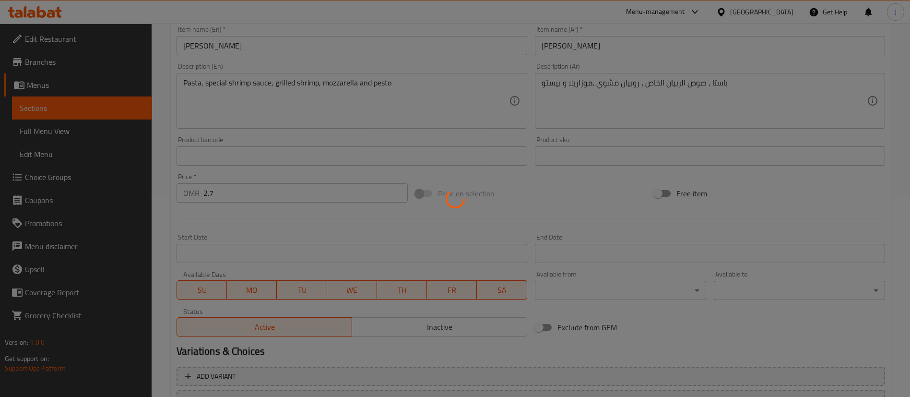
scroll to position [0, 0]
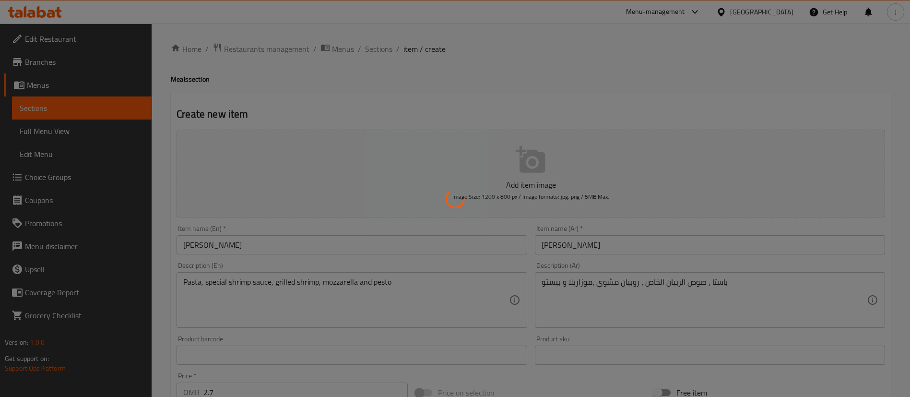
type input "0"
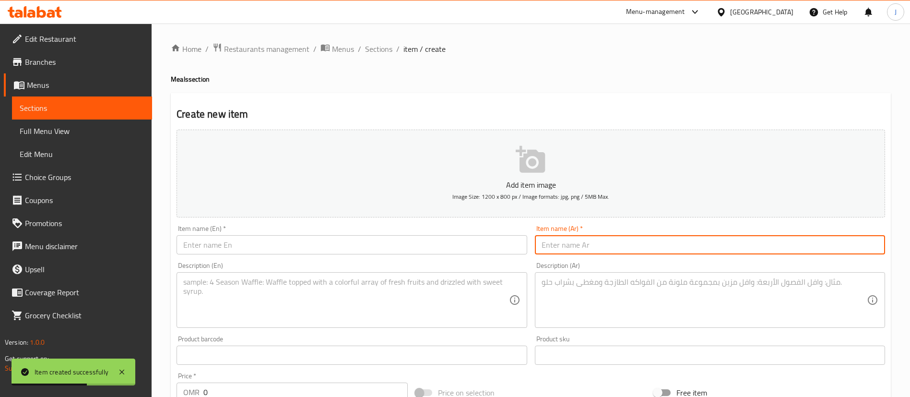
click at [669, 252] on input "text" at bounding box center [710, 244] width 350 height 19
paste input "تشيكن ودجيز"
type input "تشيكن ودجيز"
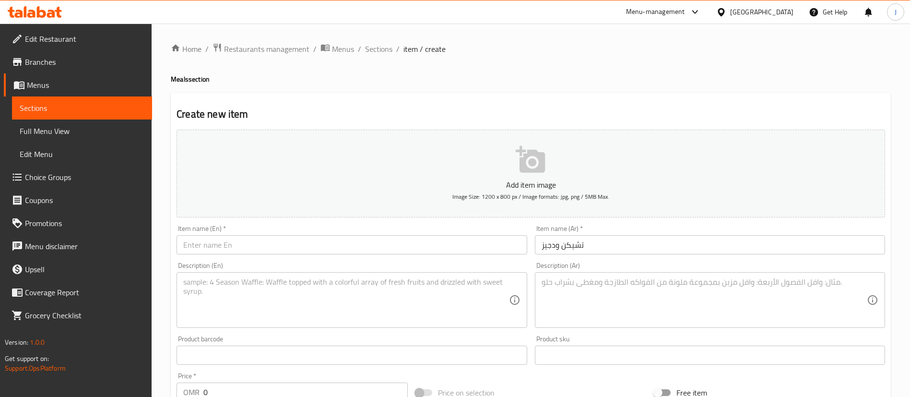
click at [679, 283] on textarea at bounding box center [704, 300] width 325 height 46
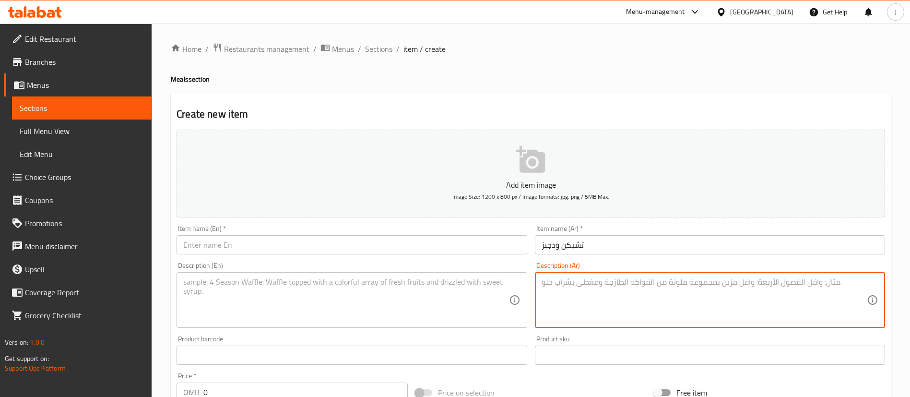
paste textarea "دجاج كريسبي . ويدجز . ميكس صوص .صوص شيدار . موزاريلا. هالبينو. بصل مقرمش"
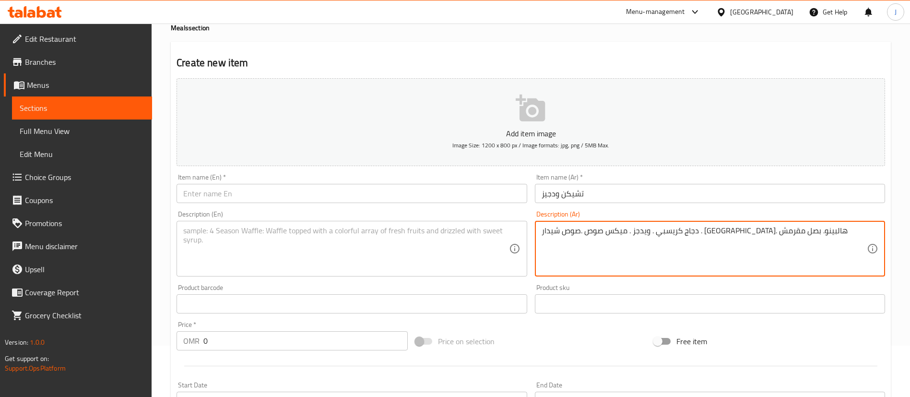
scroll to position [72, 0]
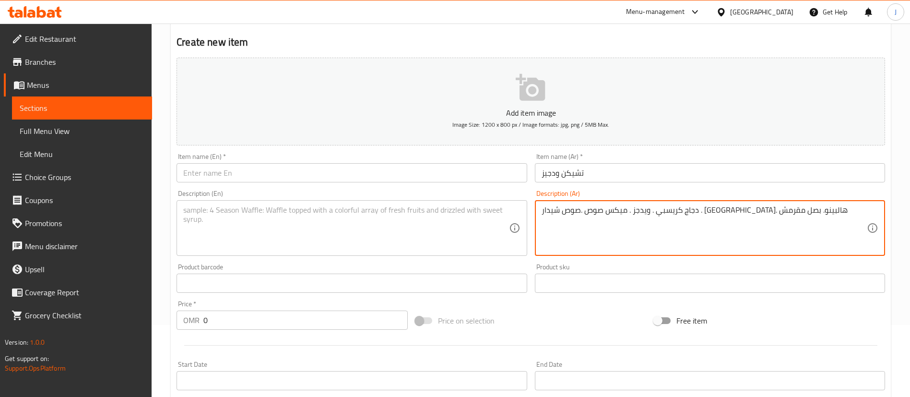
type textarea "دجاج كريسبي . ويدجز . ميكس صوص .صوص شيدار . موزاريلا. هالبينو. بصل مقرمش"
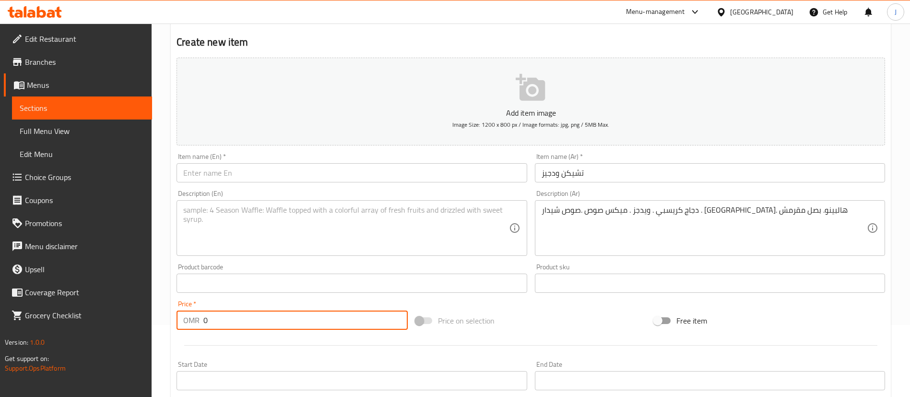
drag, startPoint x: 217, startPoint y: 318, endPoint x: 188, endPoint y: 321, distance: 28.9
click at [188, 321] on div "OMR 0 Price *" at bounding box center [292, 319] width 231 height 19
type input "2"
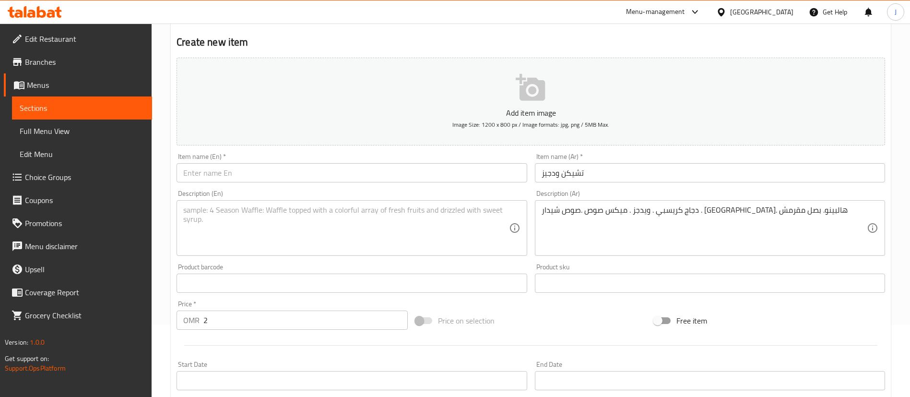
click at [329, 204] on div "Description (En)" at bounding box center [352, 228] width 350 height 56
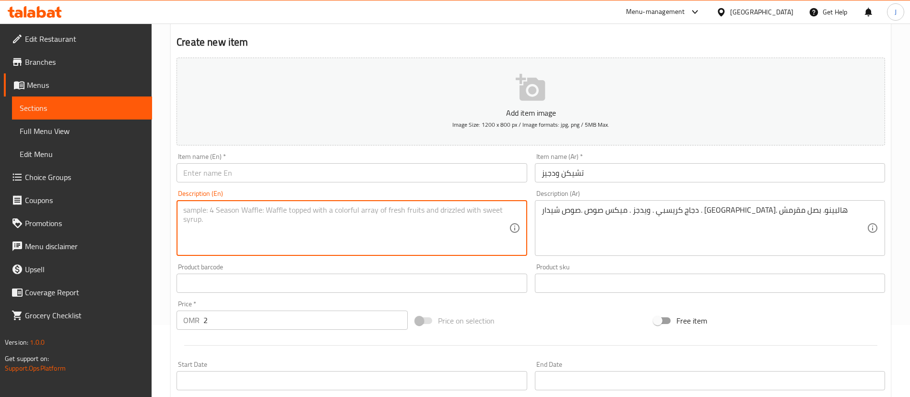
paste textarea "Crispy chicken, wedges, mixed sauce, cheddar sauce, mozzarella, jalapenos, cris…"
type textarea "Crispy chicken, wedges, mixed sauce, cheddar sauce, mozzarella, jalapenos, cris…"
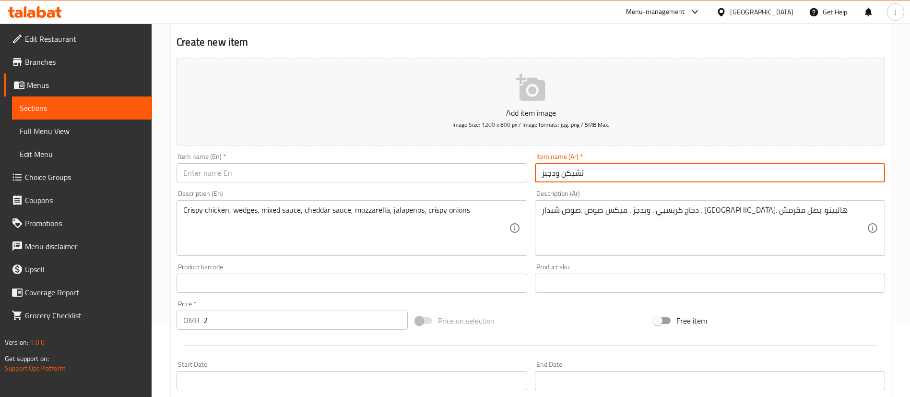
click at [590, 167] on input "تشيكن ودجيز" at bounding box center [710, 172] width 350 height 19
click at [284, 160] on div "Item name (En)   * Item name (En) *" at bounding box center [352, 167] width 350 height 29
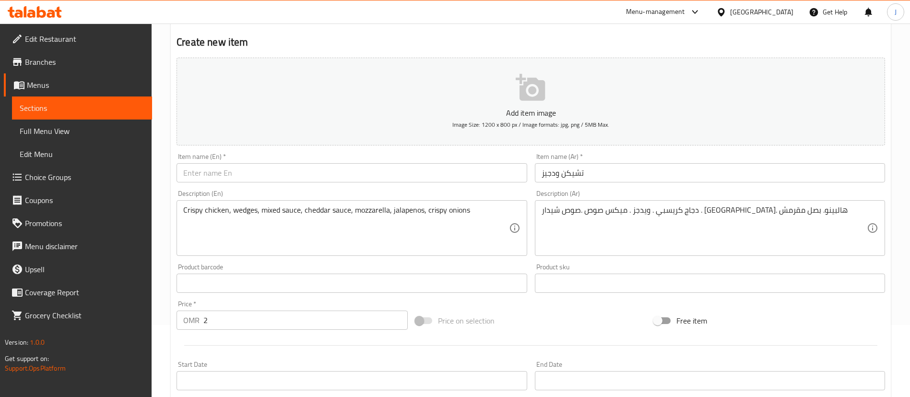
click at [280, 167] on input "text" at bounding box center [352, 172] width 350 height 19
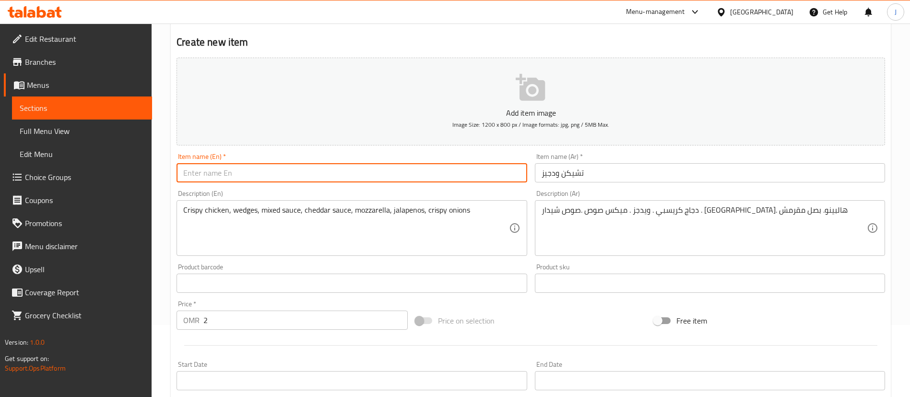
paste input "Chicken Wedges"
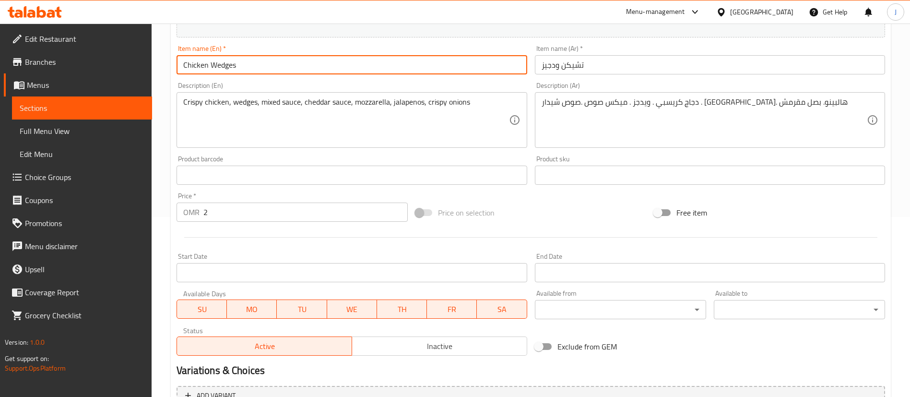
scroll to position [281, 0]
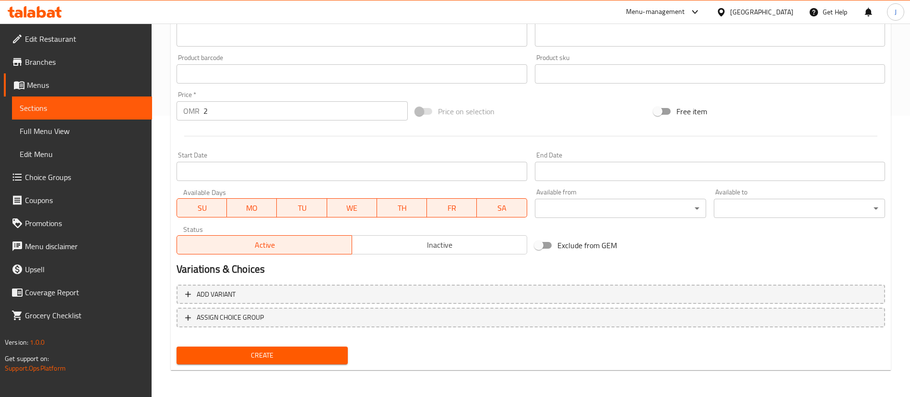
type input "Chicken Wedges"
click at [280, 366] on div "Create" at bounding box center [262, 355] width 179 height 25
click at [289, 356] on span "Create" at bounding box center [262, 355] width 156 height 12
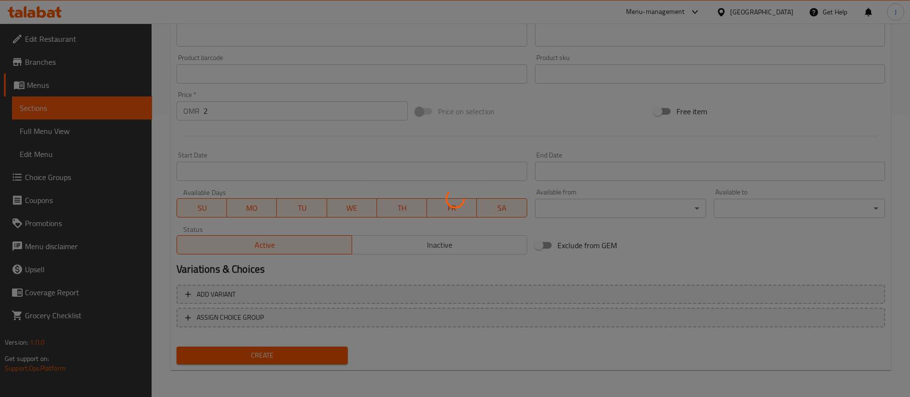
type input "0"
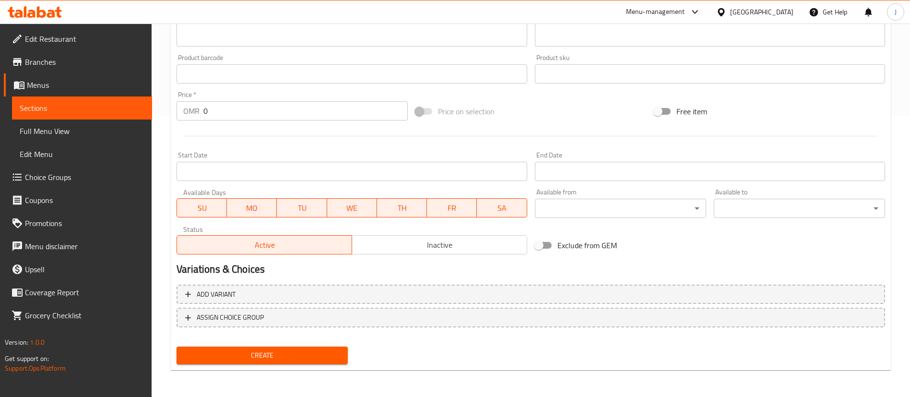
click at [679, 155] on div "End Date End Date" at bounding box center [710, 166] width 350 height 29
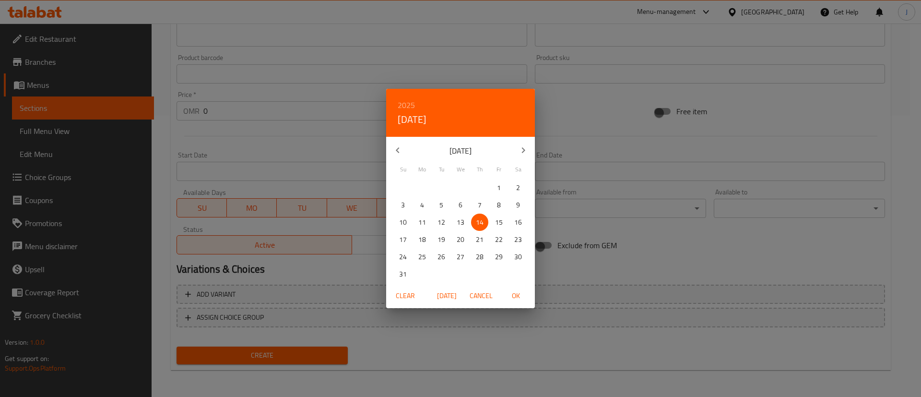
click at [486, 294] on span "Cancel" at bounding box center [481, 296] width 23 height 12
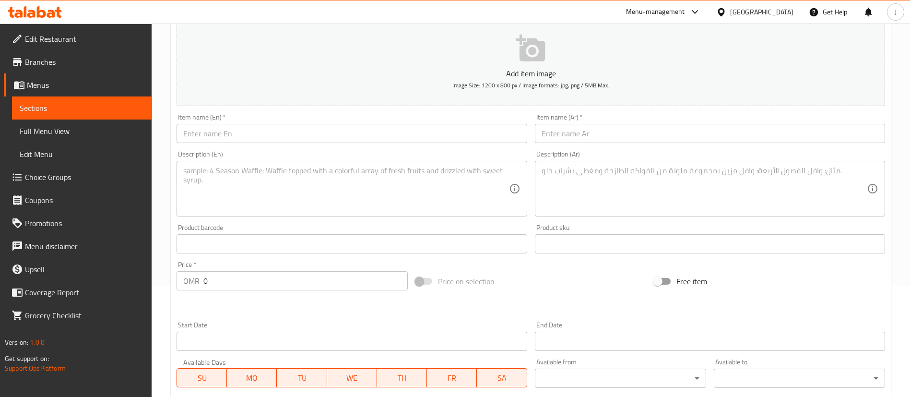
scroll to position [65, 0]
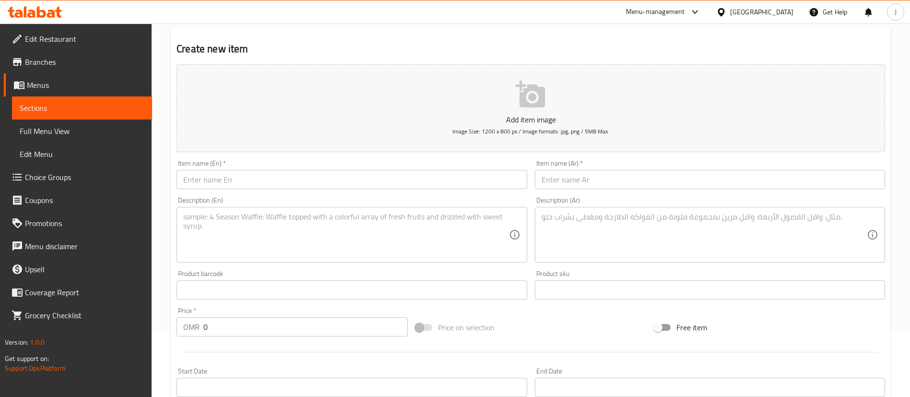
click at [577, 179] on input "text" at bounding box center [710, 179] width 350 height 19
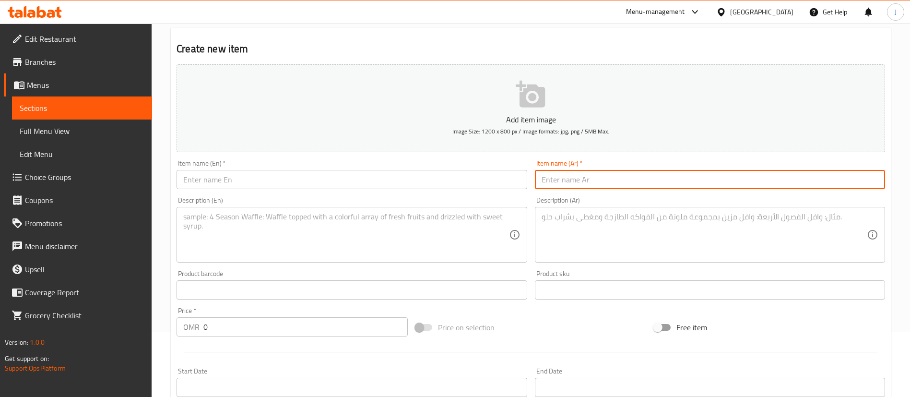
paste input "تشيز ويدجز"
type input "تشيز ويدجز"
click at [264, 179] on input "text" at bounding box center [352, 179] width 350 height 19
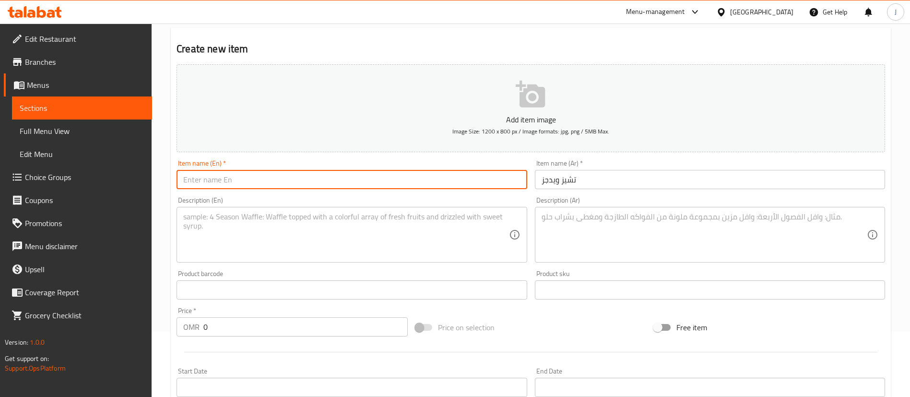
paste input "Cheese wedges"
click at [213, 178] on input "Cheese wedges" at bounding box center [352, 179] width 350 height 19
type input "Cheese Wedges"
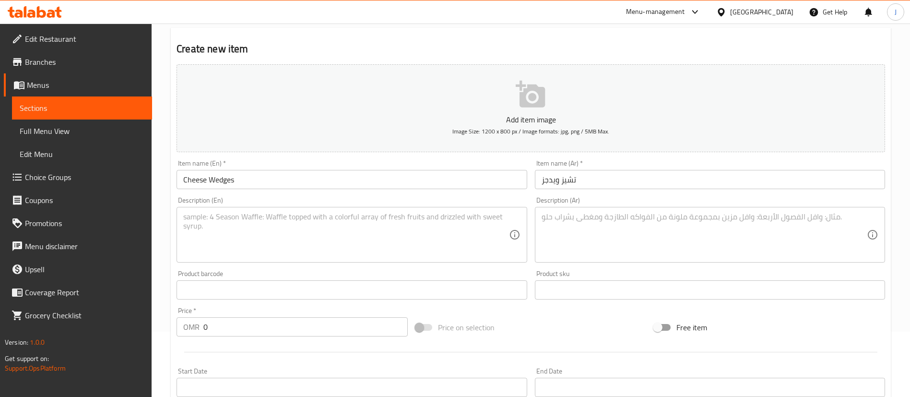
click at [672, 235] on textarea at bounding box center [704, 235] width 325 height 46
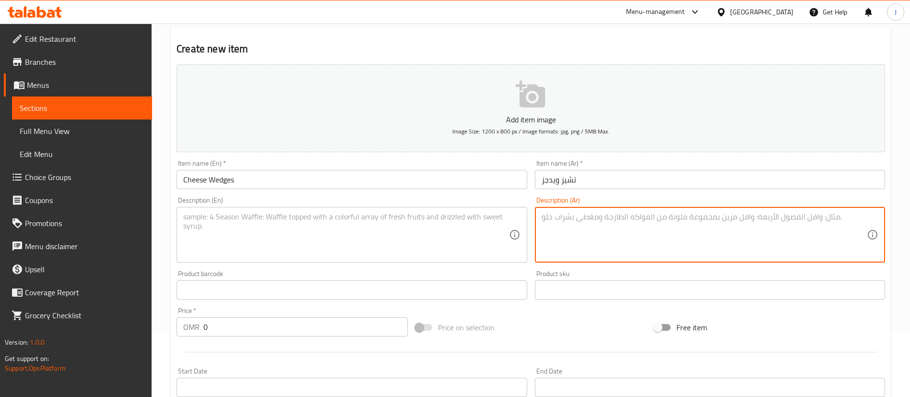
paste textarea "ويدجز . ميكس صوص. شيدار صوص. موزريلا . بصل مقرمش"
type textarea "ويدجز . ميكس صوص. شيدار صوص. موزريلا . بصل مقرمش"
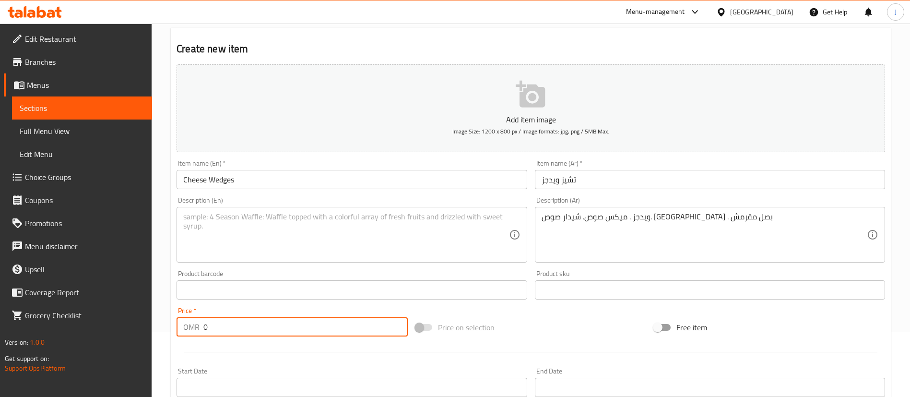
drag, startPoint x: 218, startPoint y: 325, endPoint x: 184, endPoint y: 327, distance: 34.1
click at [186, 327] on div "OMR 0 Price *" at bounding box center [292, 326] width 231 height 19
type input "1.7"
click at [239, 213] on textarea at bounding box center [345, 235] width 325 height 46
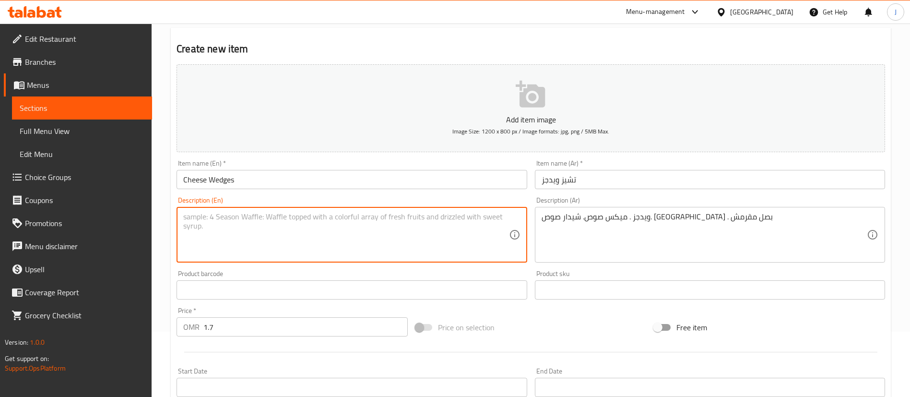
paste textarea "Wedges. Mixed sauce. Cheddar sauce. Mozzarella. Crispy onions."
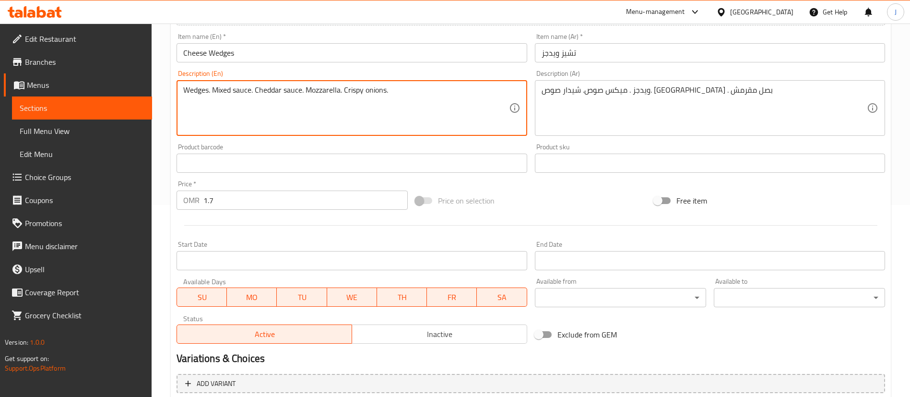
scroll to position [281, 0]
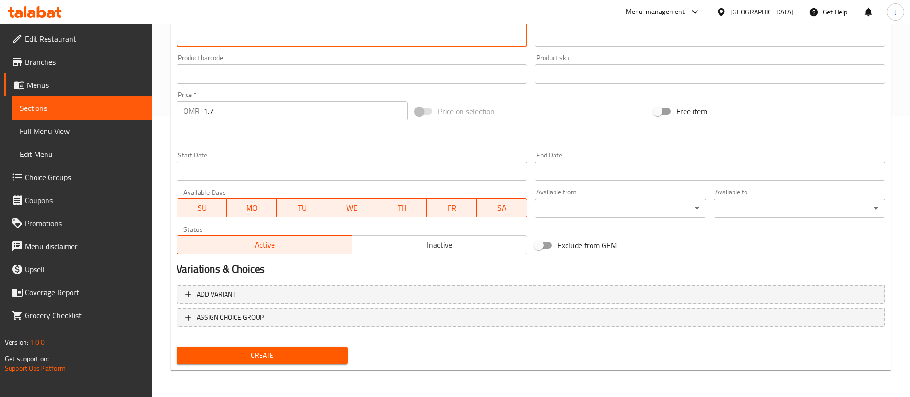
type textarea "Wedges. Mixed sauce. Cheddar sauce. Mozzarella. Crispy onions."
click at [285, 358] on span "Create" at bounding box center [262, 355] width 156 height 12
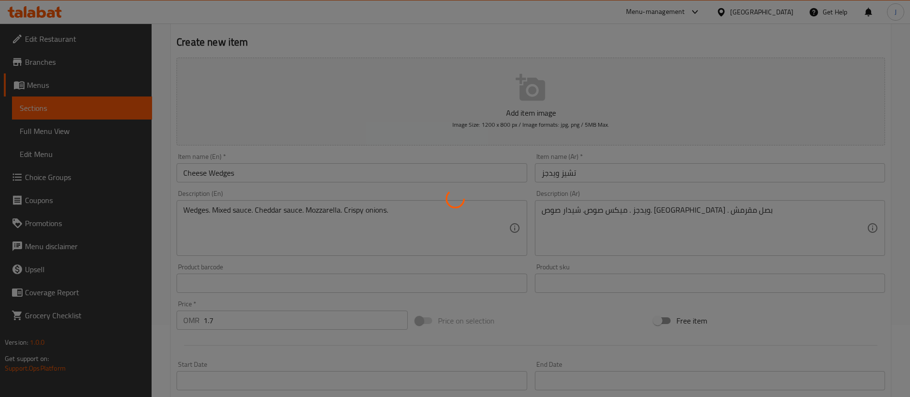
scroll to position [0, 0]
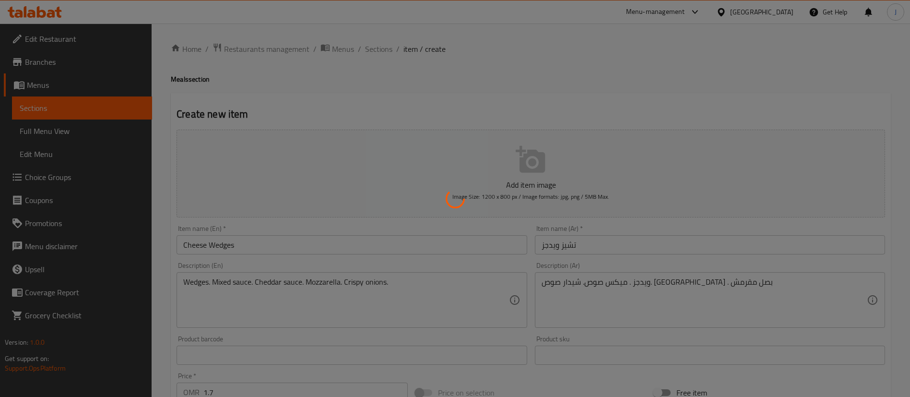
type input "0"
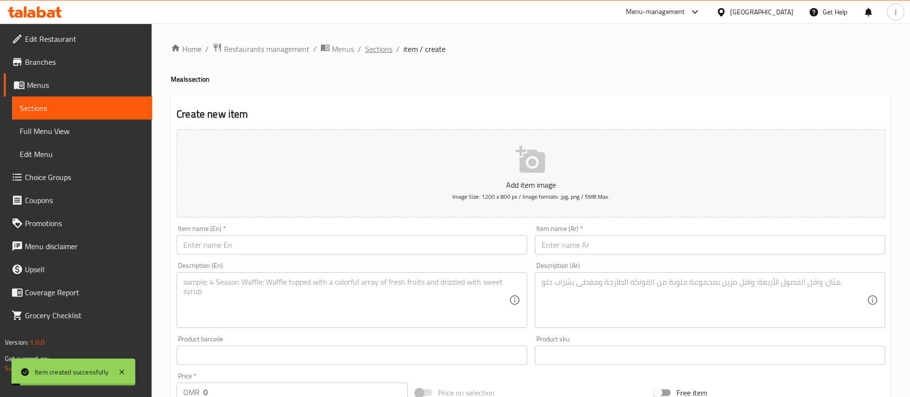
click at [385, 52] on span "Sections" at bounding box center [378, 49] width 27 height 12
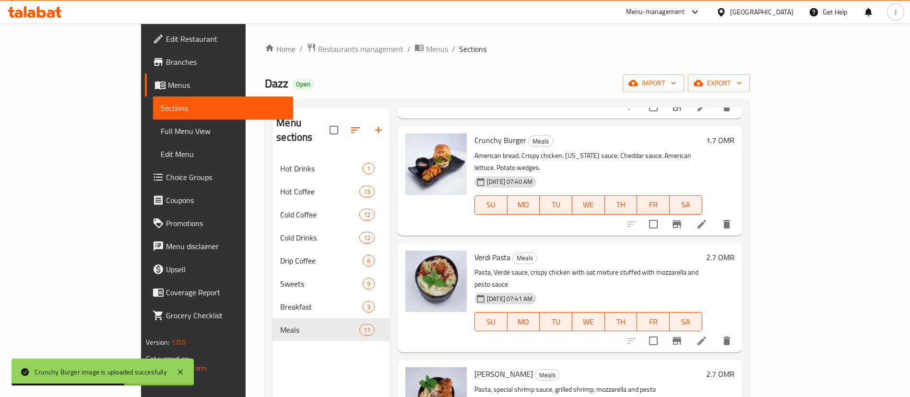
scroll to position [432, 0]
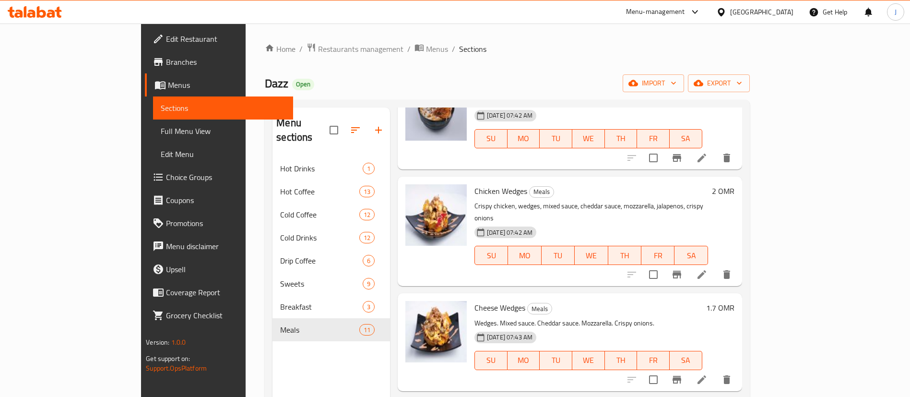
drag, startPoint x: 663, startPoint y: 219, endPoint x: 657, endPoint y: 224, distance: 7.6
click at [663, 220] on div "Chicken Wedges Meals Crispy chicken, wedges, mixed sauce, cheddar sauce, mozzar…" at bounding box center [570, 231] width 345 height 109
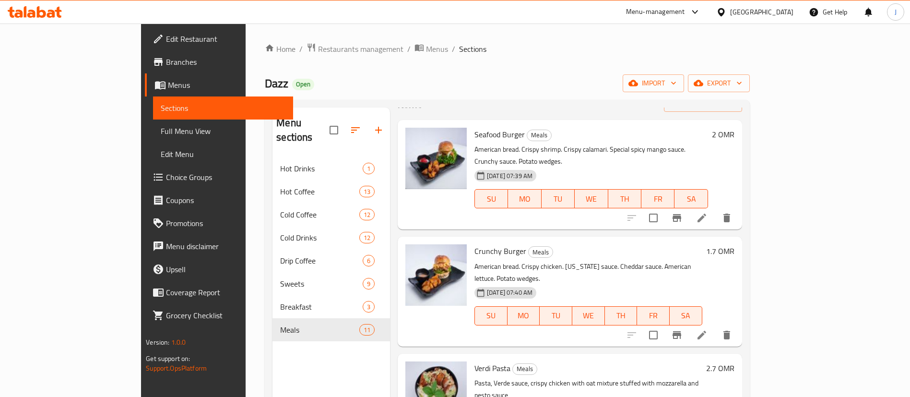
scroll to position [0, 0]
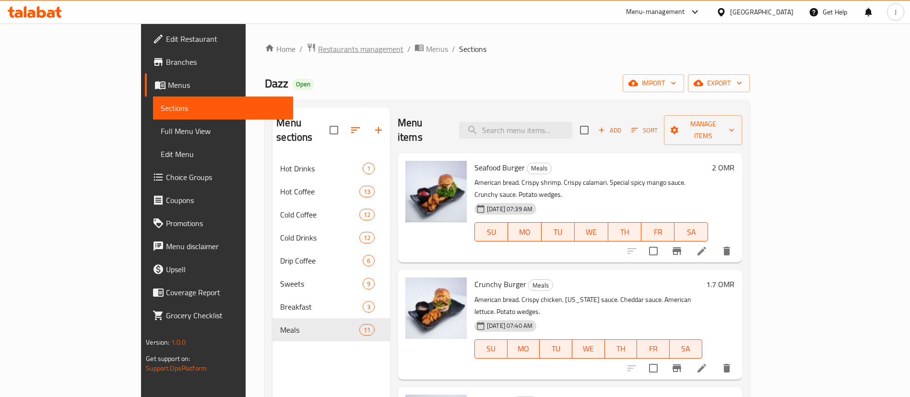
click at [318, 53] on span "Restaurants management" at bounding box center [360, 49] width 85 height 12
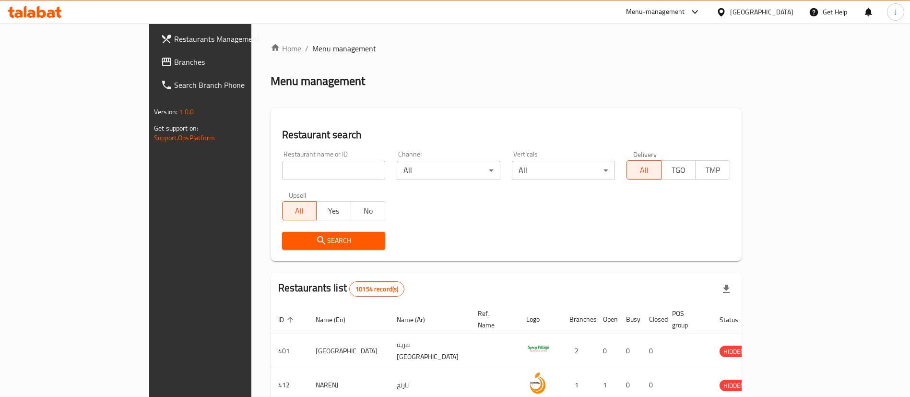
click at [174, 65] on span "Branches" at bounding box center [233, 62] width 119 height 12
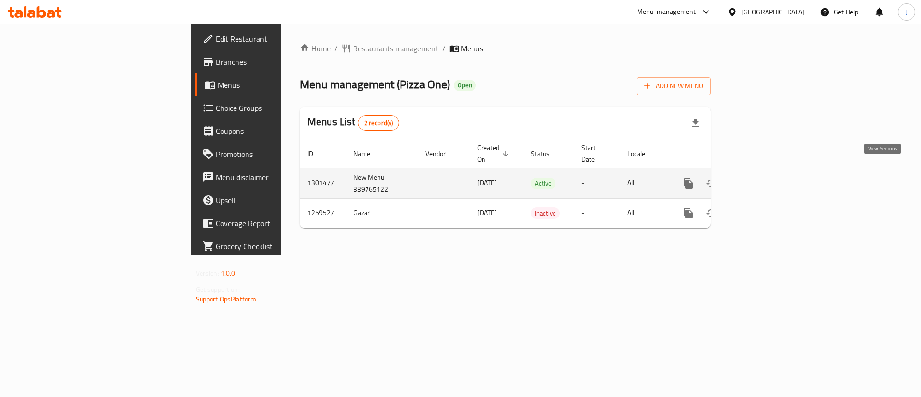
click at [762, 179] on icon "enhanced table" at bounding box center [757, 183] width 9 height 9
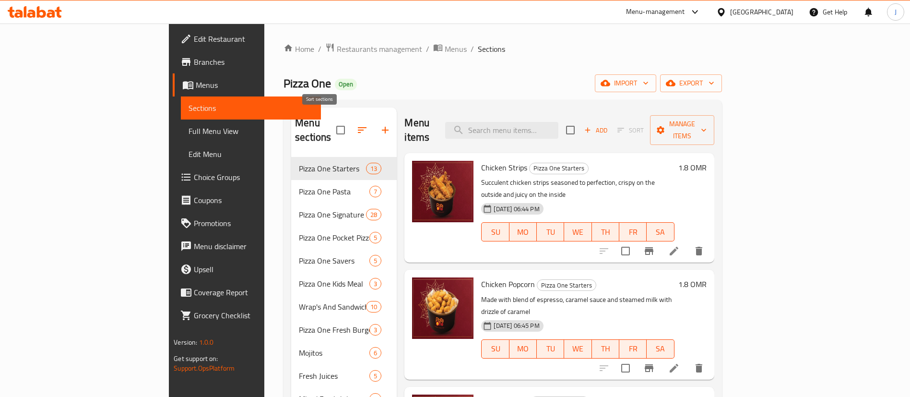
click at [357, 127] on icon "button" at bounding box center [363, 130] width 12 height 12
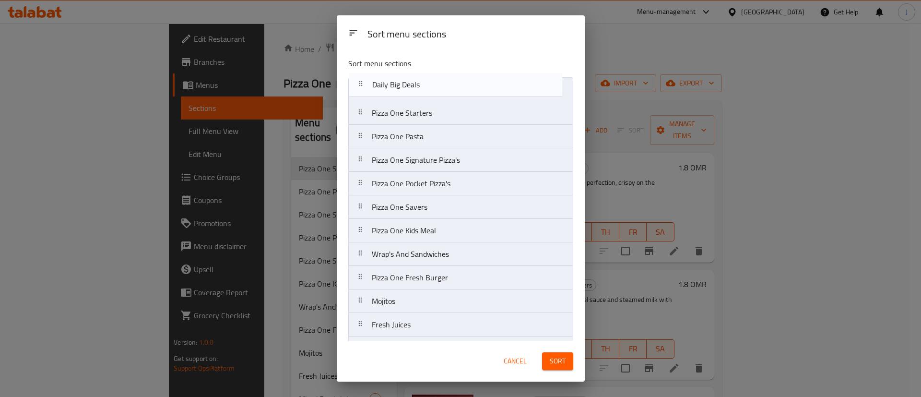
drag, startPoint x: 434, startPoint y: 324, endPoint x: 434, endPoint y: 82, distance: 242.3
click at [434, 82] on nav "Pizza One Starters Pizza One Pasta Pizza One Signature Pizza's Pizza One Pocket…" at bounding box center [460, 242] width 225 height 330
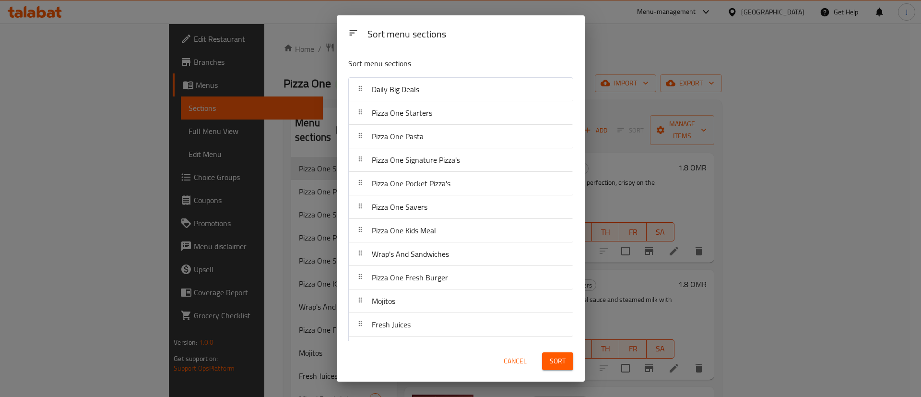
click at [553, 359] on span "Sort" at bounding box center [558, 361] width 16 height 12
